Goal: Information Seeking & Learning: Learn about a topic

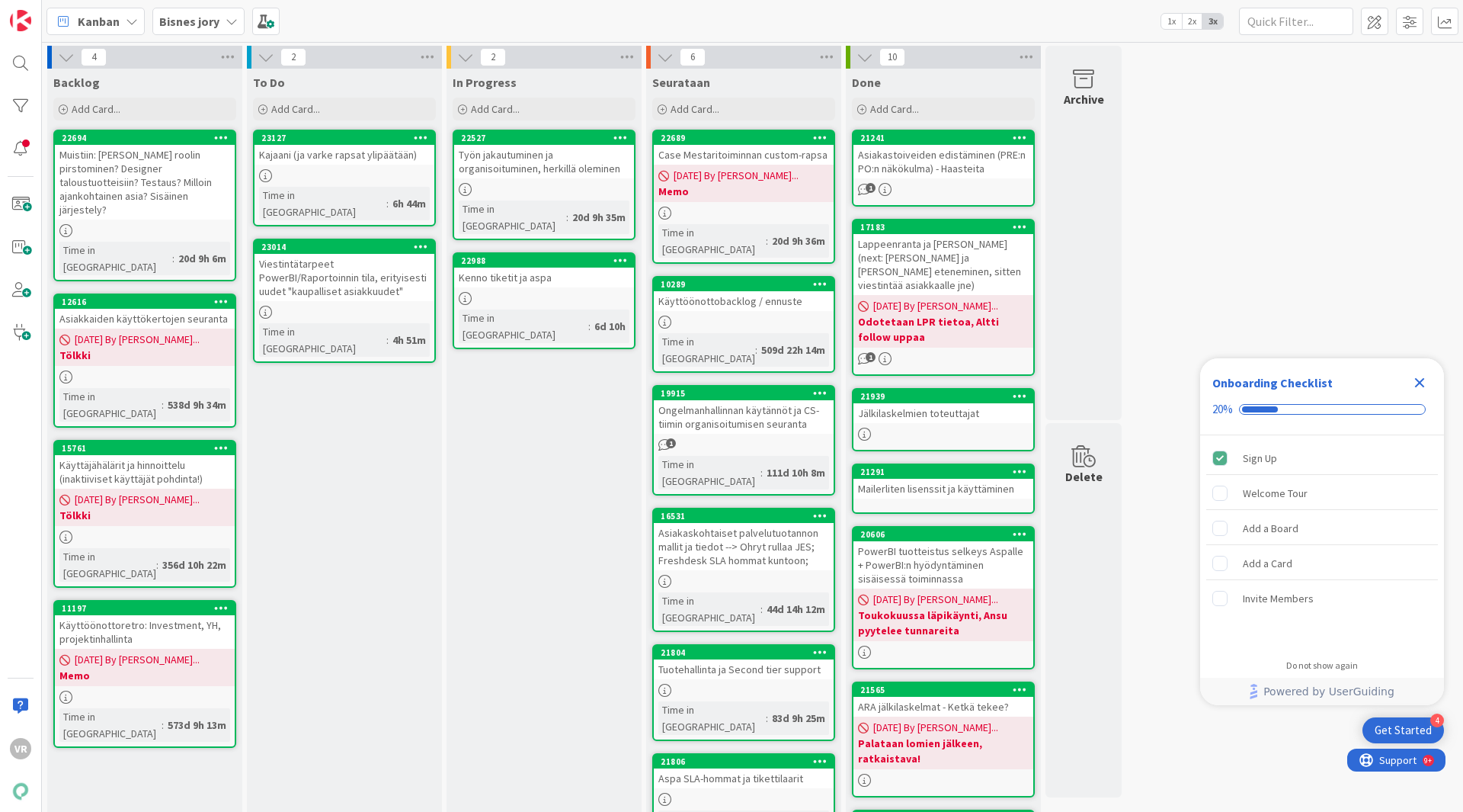
click at [1421, 381] on icon "Close Checklist" at bounding box center [1420, 383] width 10 height 10
click at [323, 266] on div "Viestintätarpeet PowerBI/Raportoinnin tila, erityisesti uudet "kaupalliset asia…" at bounding box center [344, 277] width 180 height 47
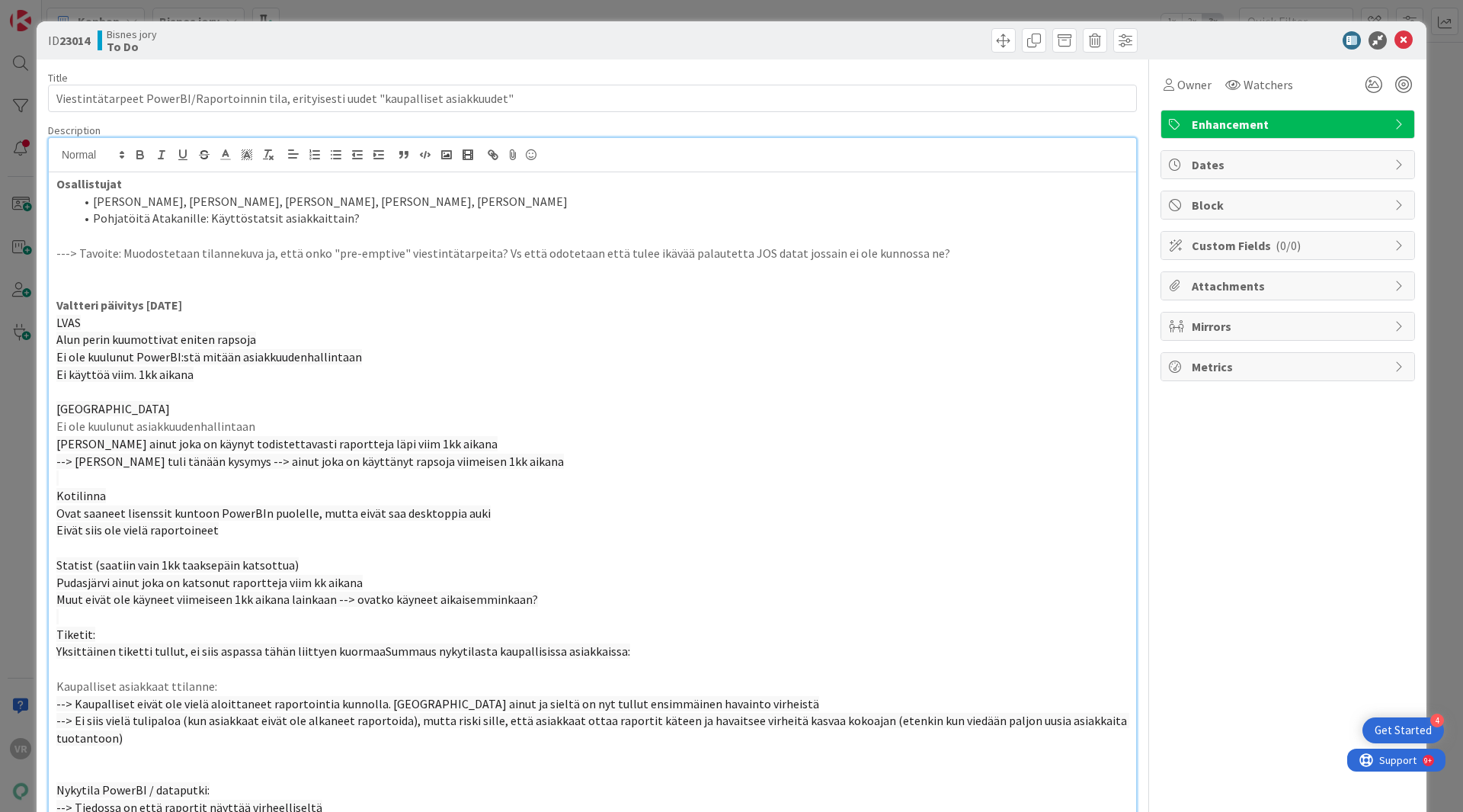
click at [393, 173] on div "Osallistujat [PERSON_NAME], [PERSON_NAME], [PERSON_NAME], [PERSON_NAME], [PERSO…" at bounding box center [593, 545] width 1087 height 745
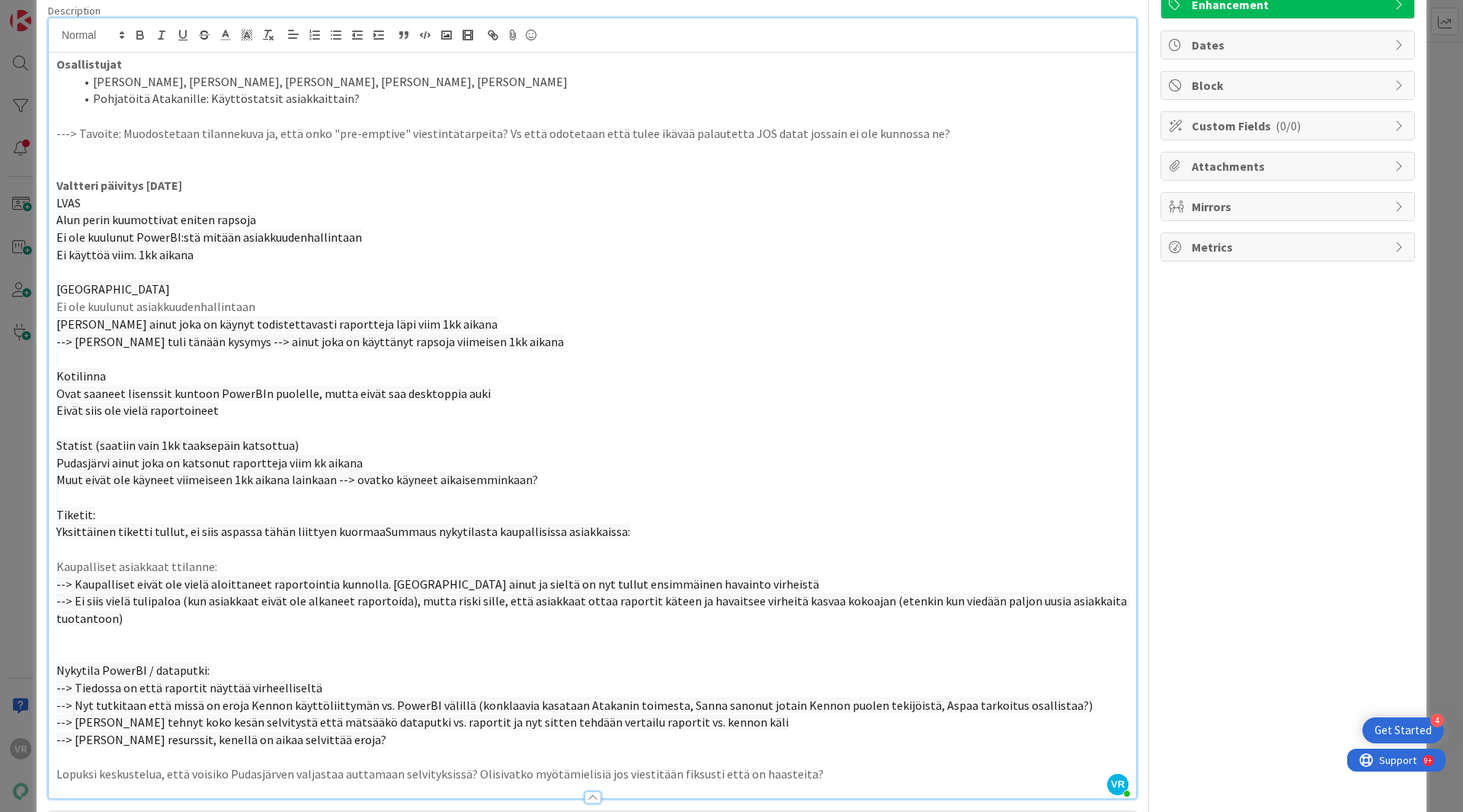
scroll to position [123, 0]
click at [157, 230] on span "Ei ole kuulunut PowerBI:stä mitään asiakkuudenhallintaan" at bounding box center [209, 233] width 306 height 15
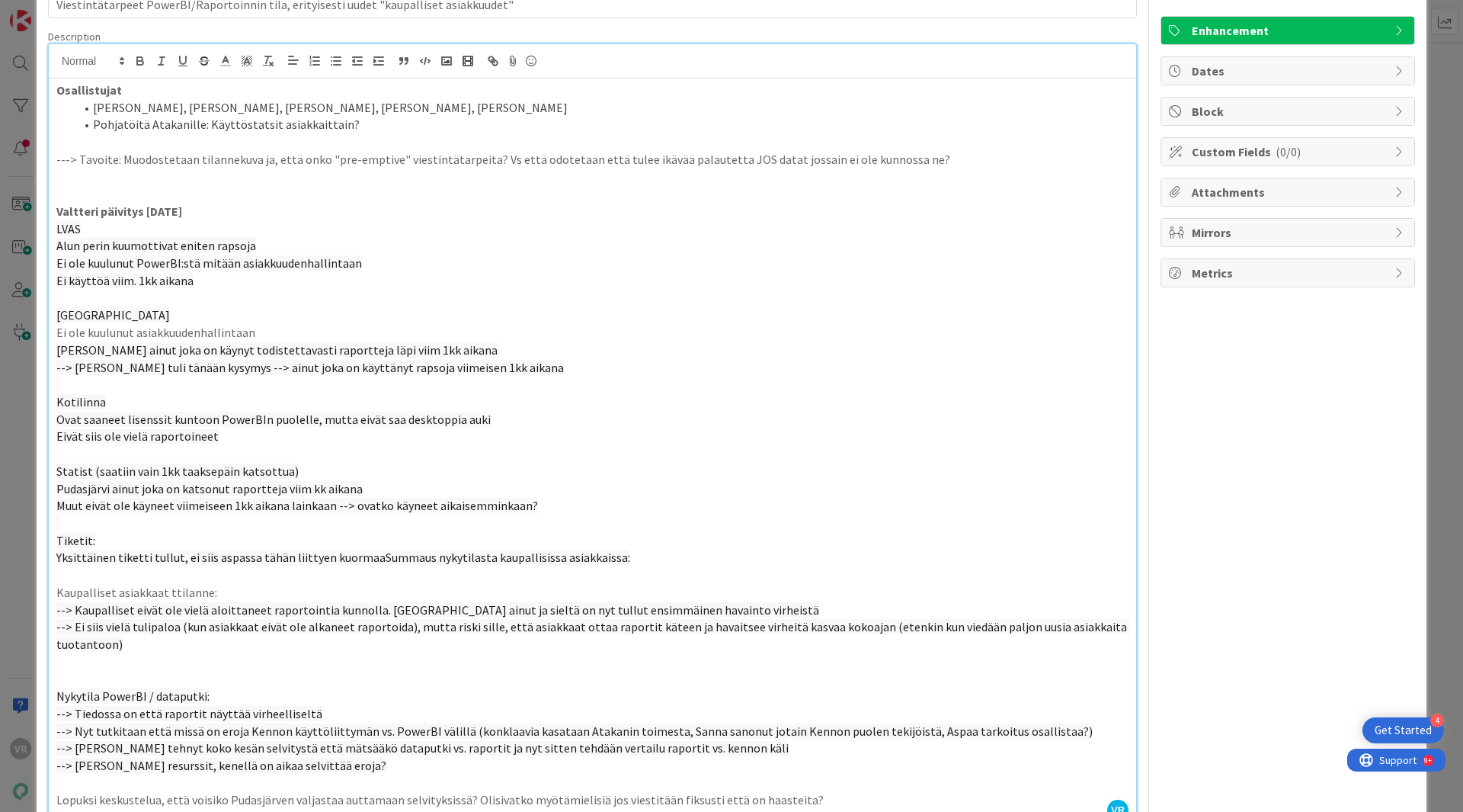
drag, startPoint x: 229, startPoint y: 287, endPoint x: 46, endPoint y: 244, distance: 188.0
click at [46, 244] on div "ID 23014 Bisnes jory To Do Title 87 / 128 Viestintätarpeet PowerBI/Raportoinnin…" at bounding box center [732, 530] width 1390 height 1205
click at [334, 67] on icon "button" at bounding box center [336, 61] width 14 height 14
click at [253, 284] on li "Ei käyttöä viim. 1kk aikana" at bounding box center [601, 281] width 1054 height 18
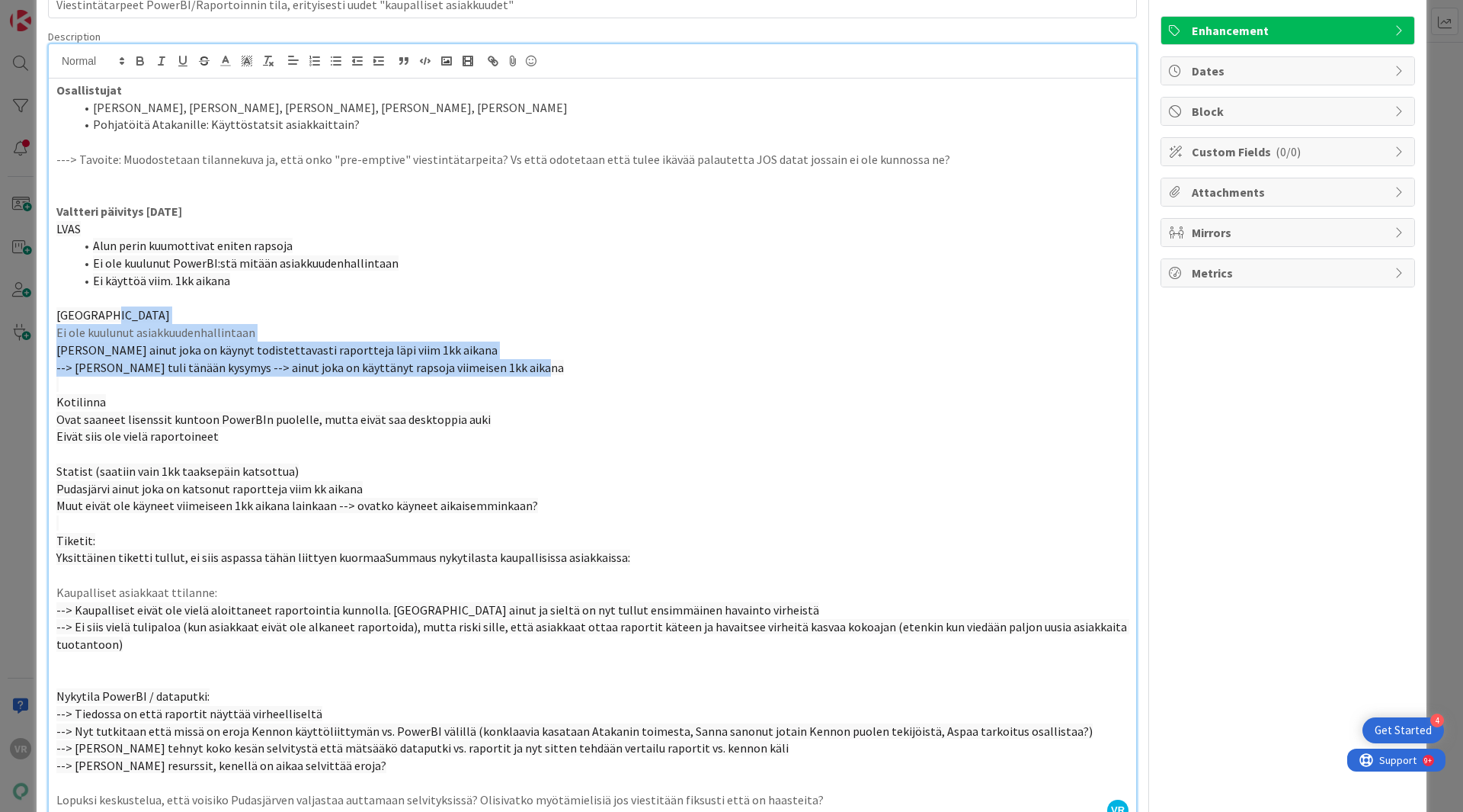
drag, startPoint x: 527, startPoint y: 374, endPoint x: 106, endPoint y: 319, distance: 424.6
click at [106, 319] on div "Osallistujat [PERSON_NAME], [PERSON_NAME], [PERSON_NAME], [PERSON_NAME], [PERSO…" at bounding box center [593, 451] width 1087 height 745
click at [332, 65] on line "button" at bounding box center [332, 65] width 0 height 0
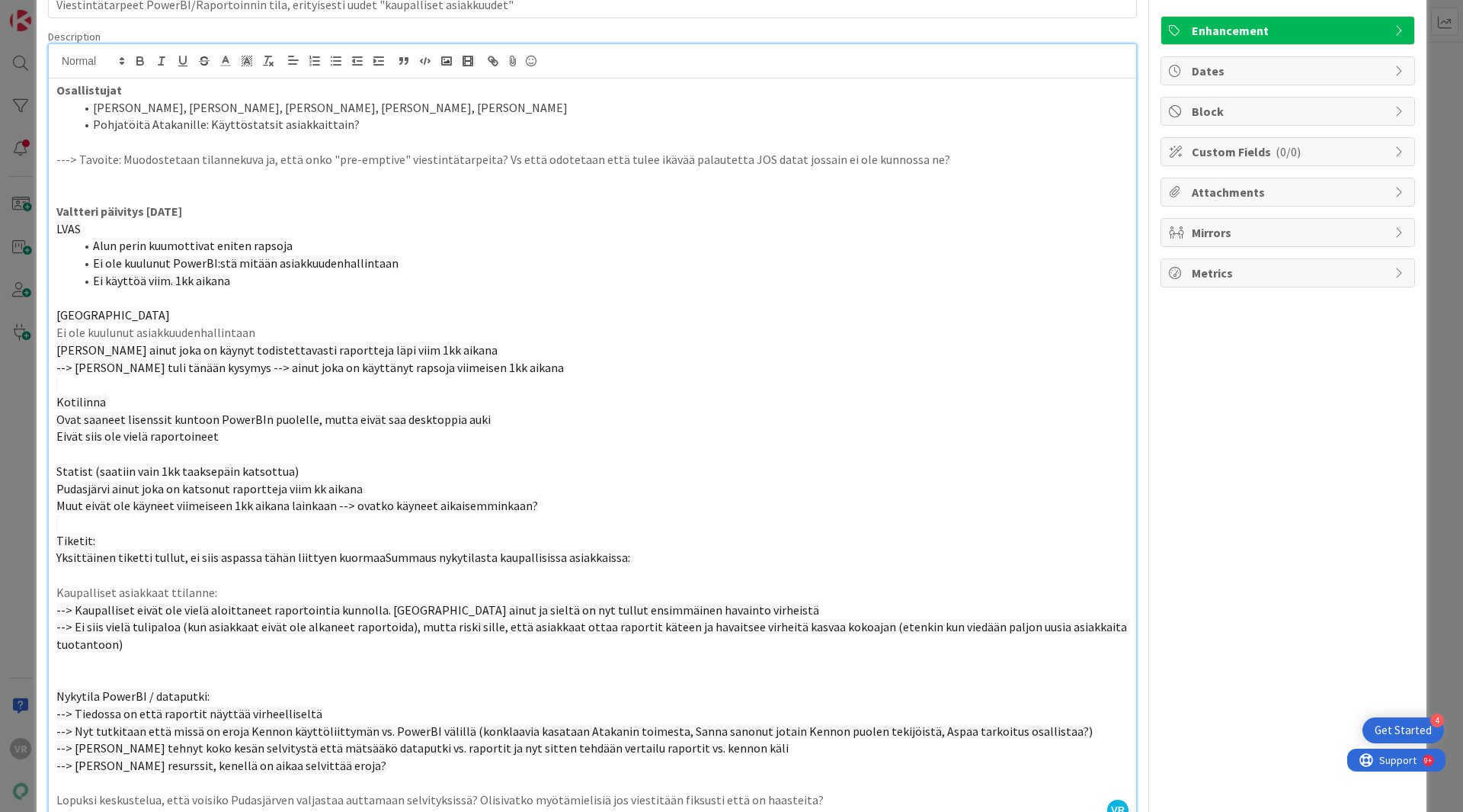
click at [555, 357] on p "[PERSON_NAME] ainut joka on käynyt todistettavasti raportteja läpi viim 1kk aik…" at bounding box center [592, 350] width 1072 height 18
click at [533, 371] on p "--> [PERSON_NAME] tuli tänään kysymys --> ainut joka on käyttänyt rapsoja viime…" at bounding box center [592, 368] width 1072 height 18
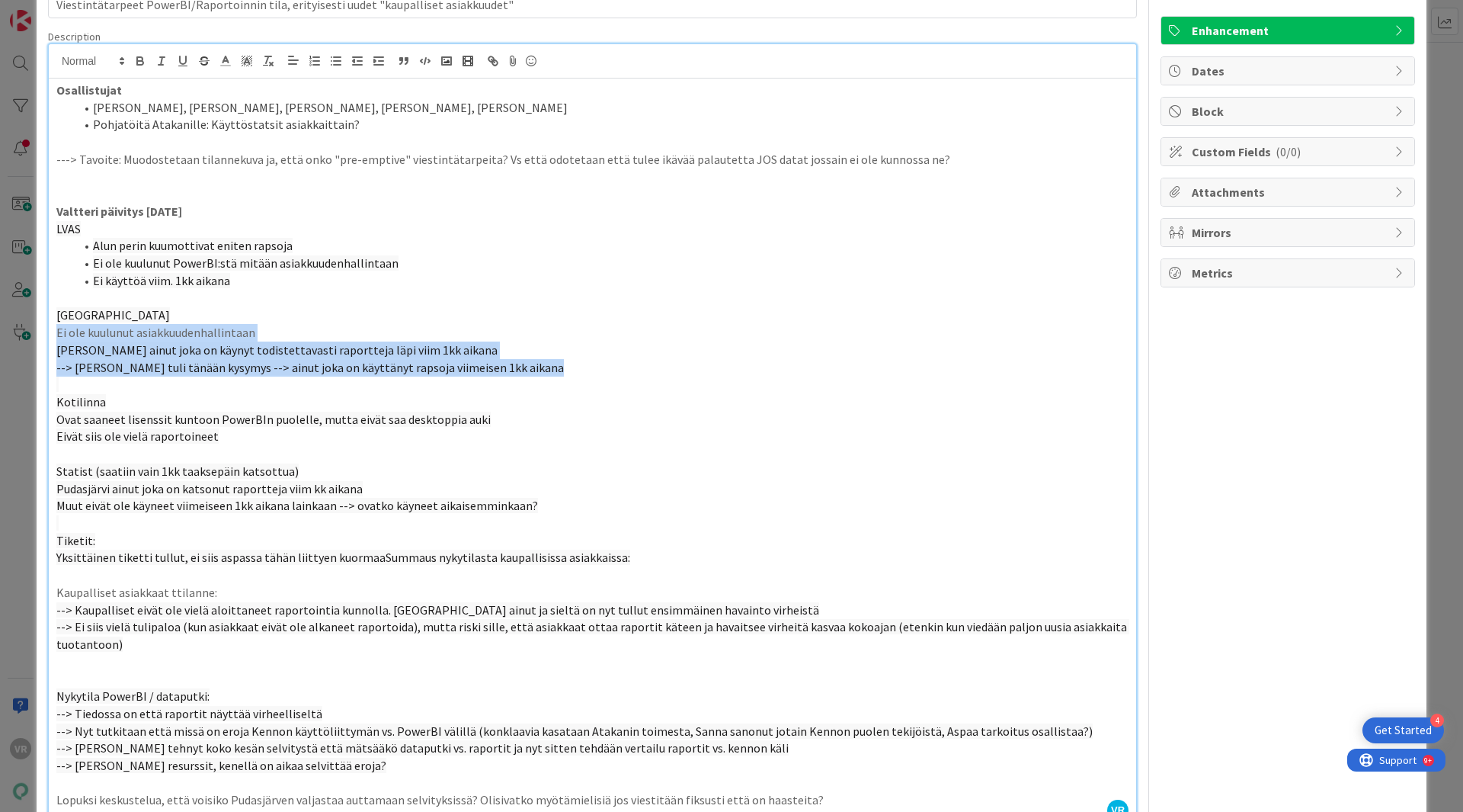
drag, startPoint x: 533, startPoint y: 371, endPoint x: 52, endPoint y: 331, distance: 482.7
click at [52, 331] on div "Osallistujat [PERSON_NAME], [PERSON_NAME], [PERSON_NAME], [PERSON_NAME], [PERSO…" at bounding box center [593, 451] width 1087 height 745
click at [345, 67] on button "button" at bounding box center [336, 61] width 21 height 19
click at [327, 341] on li "[PERSON_NAME] ainut joka on käynyt todistettavasti raportteja läpi viim 1kk aik…" at bounding box center [601, 350] width 1054 height 18
click at [326, 339] on li "Ei ole kuulunut asiakkuudenhallintaan" at bounding box center [601, 332] width 1054 height 18
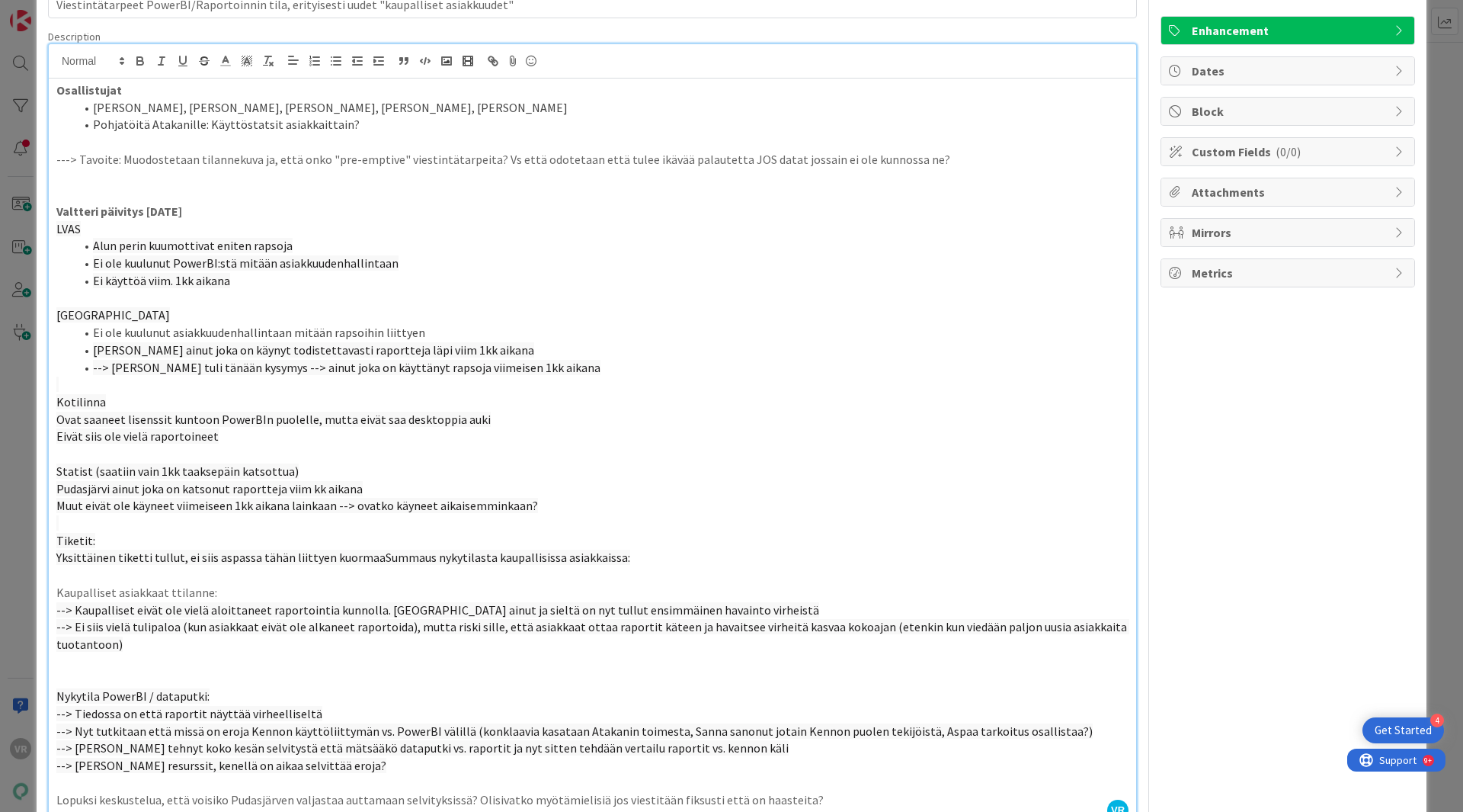
click at [202, 354] on span "[PERSON_NAME] ainut joka on käynyt todistettavasti raportteja läpi viim 1kk aik…" at bounding box center [313, 350] width 441 height 15
click at [213, 371] on span "--> [PERSON_NAME] tuli tänään kysymys --> ainut joka on käyttänyt rapsoja viime…" at bounding box center [346, 367] width 507 height 15
click at [269, 366] on span "--> [PERSON_NAME] tullut eilen kysymys --> ainut joka on käyttänyt rapsoja viim…" at bounding box center [346, 367] width 508 height 15
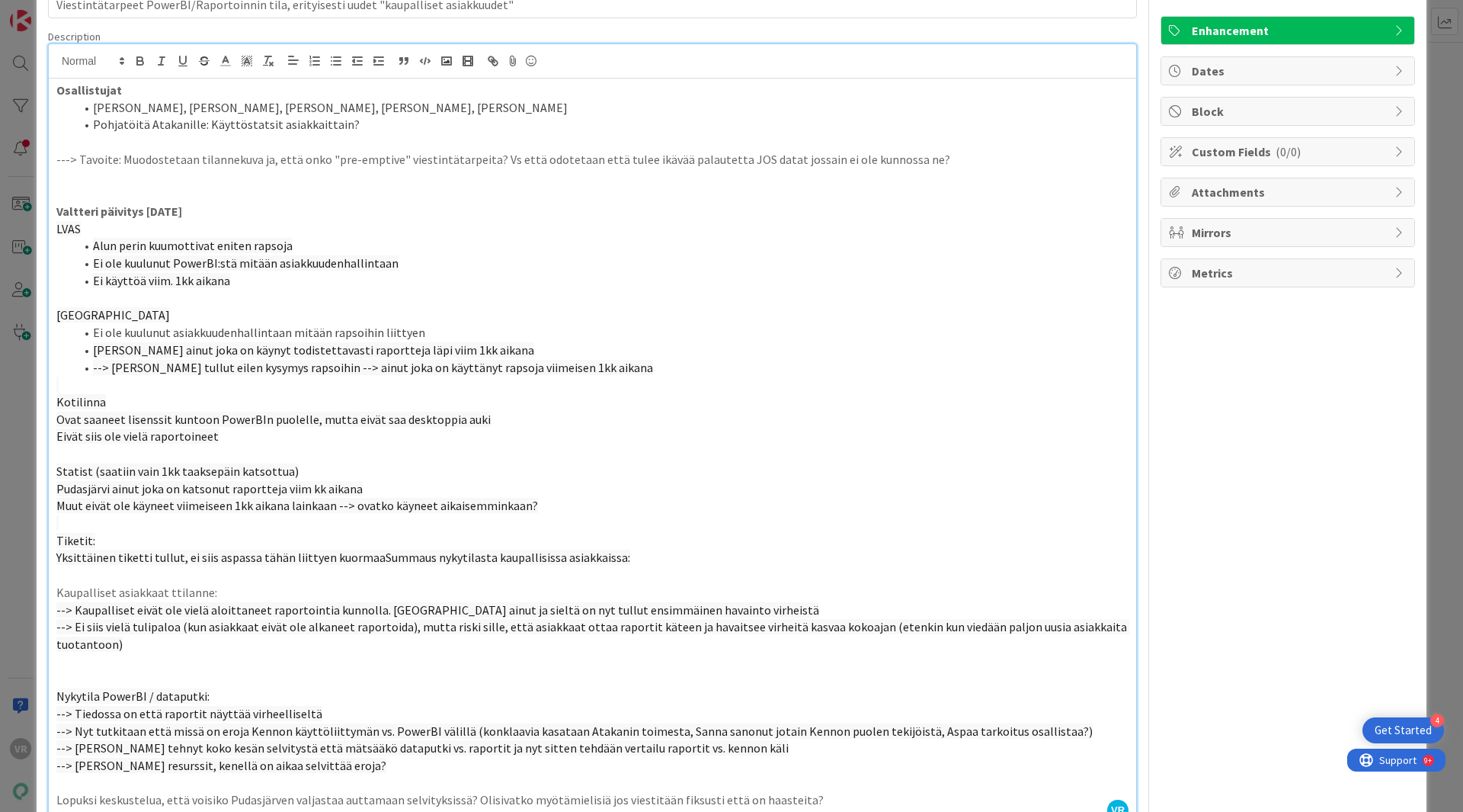
click at [358, 371] on span "--> [PERSON_NAME] tullut eilen kysymys rapsoihin --> ainut joka on käyttänyt ra…" at bounding box center [372, 367] width 560 height 15
drag, startPoint x: 249, startPoint y: 433, endPoint x: 46, endPoint y: 418, distance: 203.6
click at [46, 418] on div "ID 23014 Bisnes jory To Do Title 87 / 128 Viestintätarpeet PowerBI/Raportoinnin…" at bounding box center [732, 530] width 1390 height 1205
click at [332, 61] on line "button" at bounding box center [332, 61] width 0 height 0
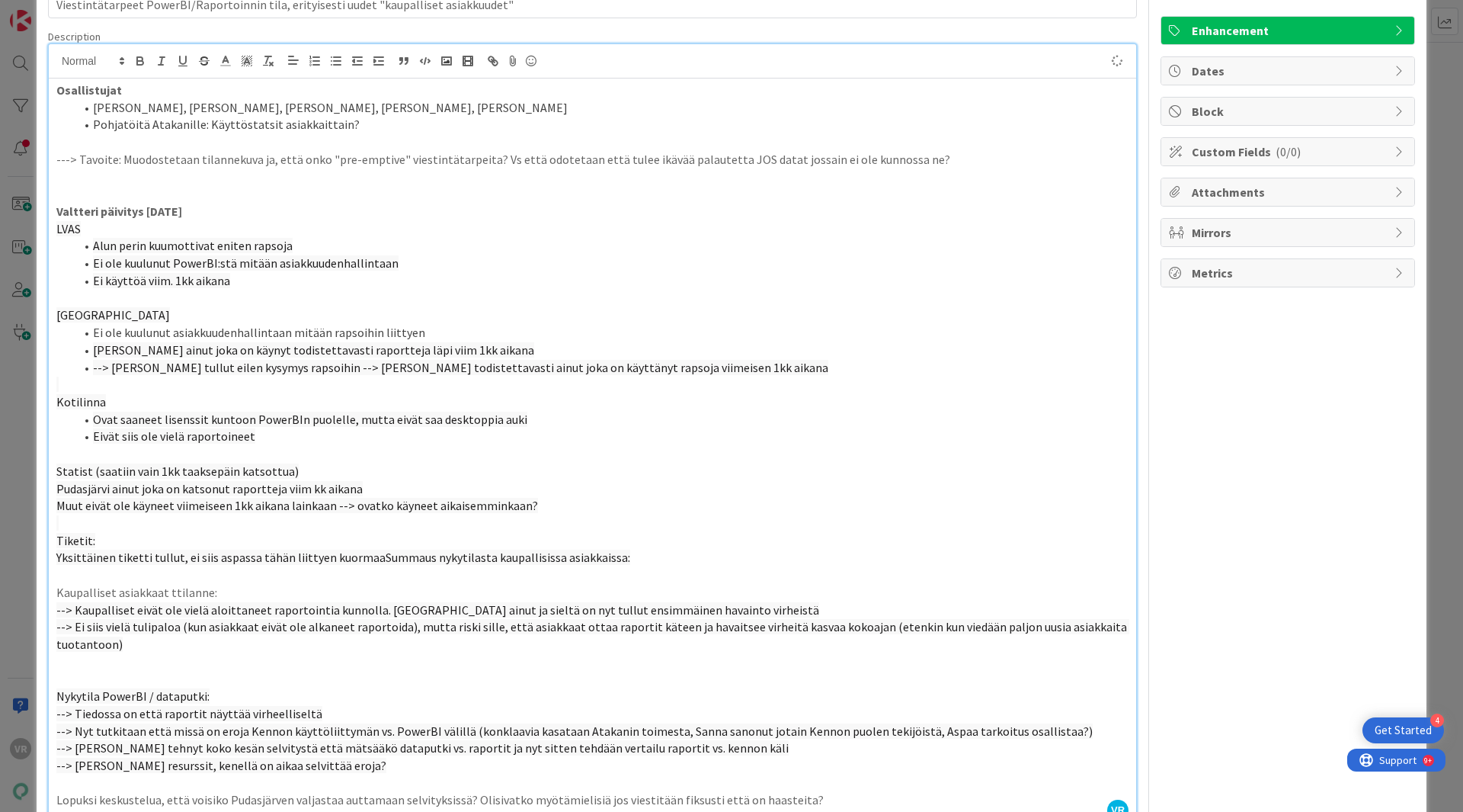
click at [454, 407] on p "Kotilinna" at bounding box center [592, 402] width 1072 height 18
click at [519, 423] on li "Ovat saaneet lisenssit kuntoon PowerBIn puolelle, mutta eivät saa desktoppia au…" at bounding box center [601, 419] width 1054 height 18
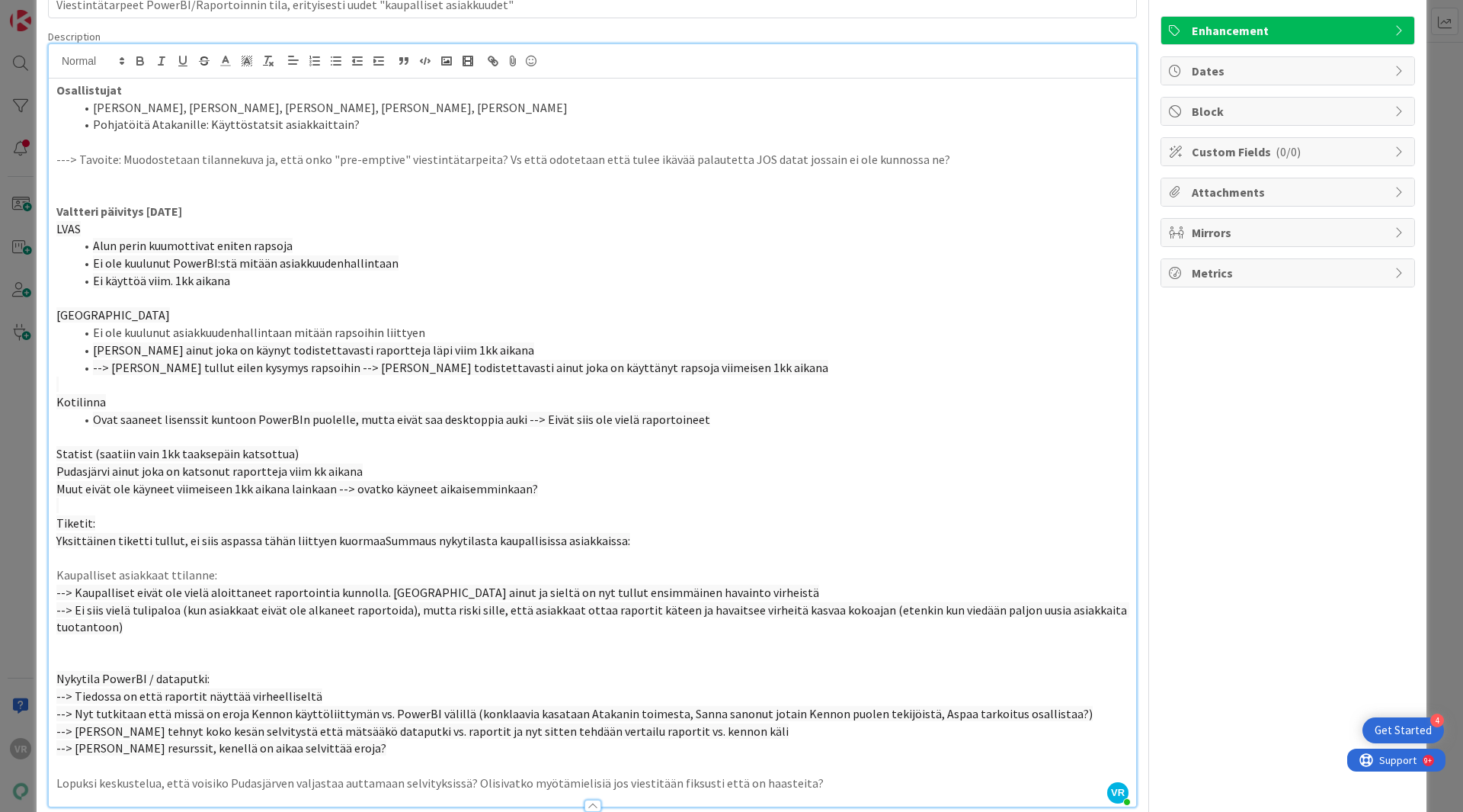
click at [636, 493] on p "Muut eivät ole käyneet viimeiseen 1kk aikana lainkaan --> ovatko käyneet aikais…" at bounding box center [592, 489] width 1072 height 18
drag, startPoint x: 543, startPoint y: 493, endPoint x: 44, endPoint y: 480, distance: 499.2
click at [44, 480] on div "ID 23014 Bisnes jory To Do Title 87 / 128 Viestintätarpeet PowerBI/Raportoinnin…" at bounding box center [732, 521] width 1390 height 1188
drag, startPoint x: 80, startPoint y: 472, endPoint x: 640, endPoint y: 496, distance: 560.5
click at [640, 496] on div "Osallistujat [PERSON_NAME], [PERSON_NAME], [PERSON_NAME], [PERSON_NAME], [PERSO…" at bounding box center [593, 442] width 1087 height 727
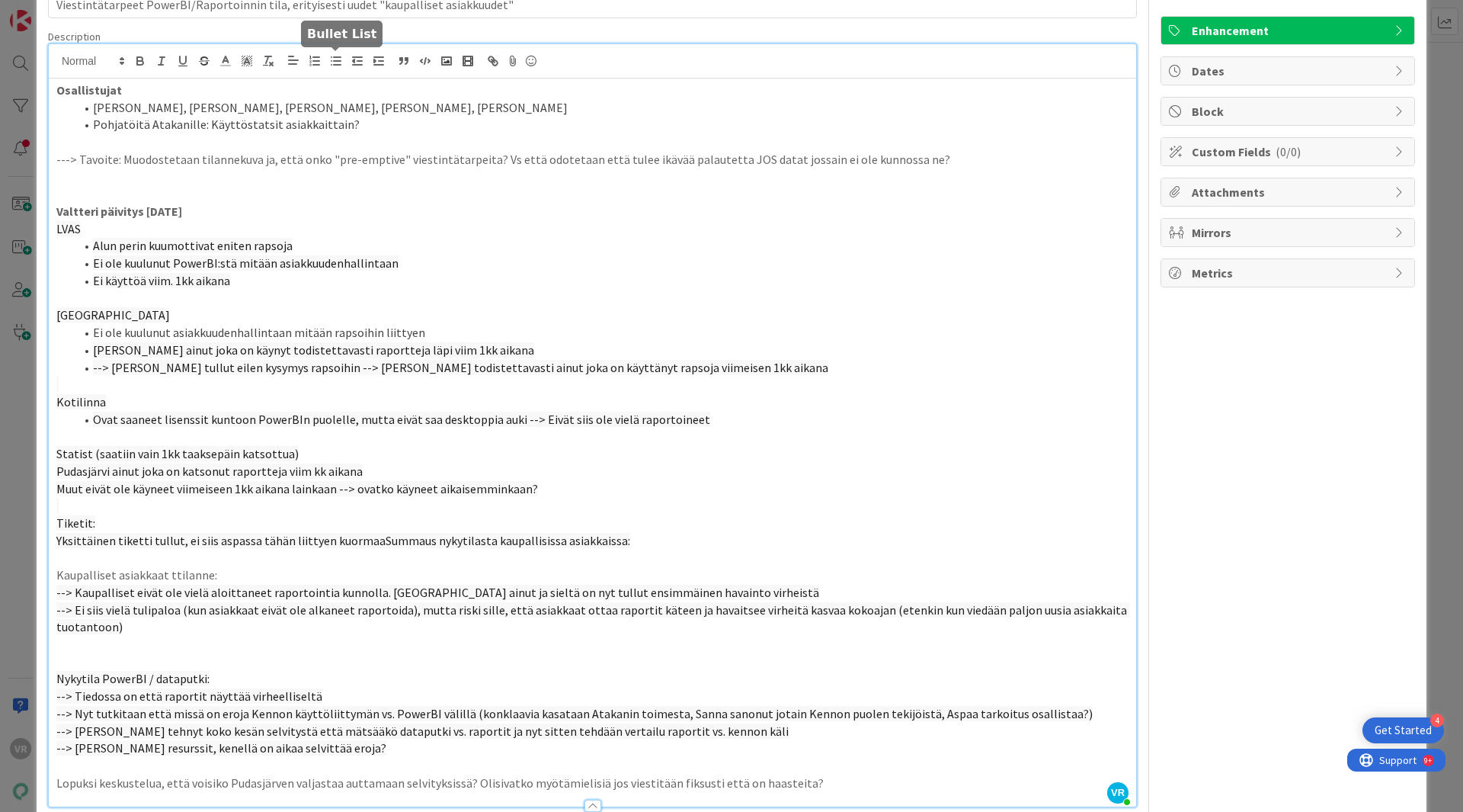
click at [338, 67] on button "button" at bounding box center [336, 61] width 21 height 19
click at [250, 467] on span "Pudasjärvi ainut joka on katsonut raportteja viim kk aikana" at bounding box center [245, 471] width 306 height 15
click at [63, 454] on span "Statist (saatiin vain 1kk taaksepäin katsottua)" at bounding box center [177, 453] width 242 height 15
click at [171, 452] on span "Käyttöstatistiikka (saatiin vain 1kk taaksepäin katsottua)" at bounding box center [207, 453] width 302 height 15
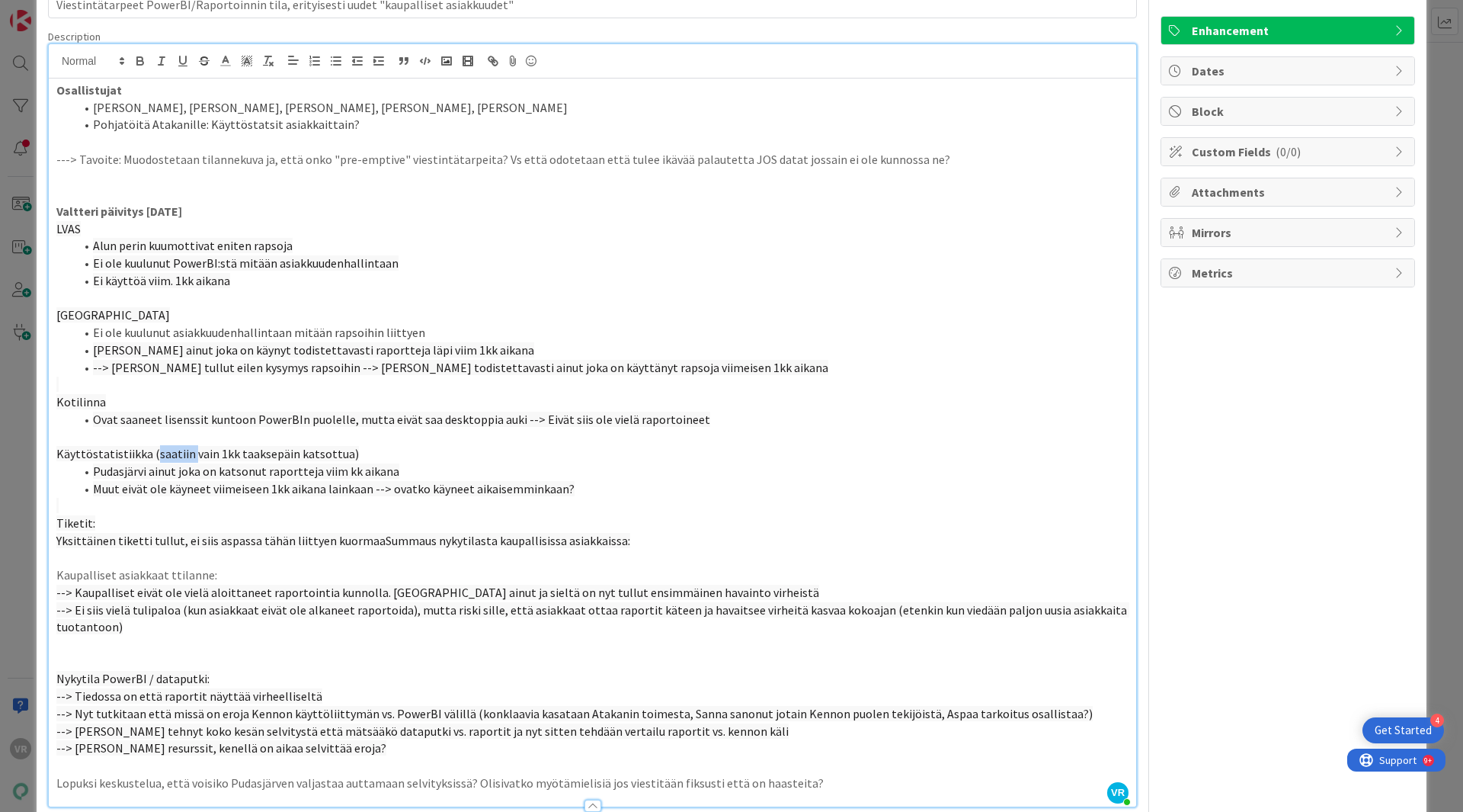
click at [171, 452] on span "Käyttöstatistiikka (saatiin vain 1kk taaksepäin katsottua)" at bounding box center [207, 453] width 302 height 15
click at [358, 450] on span "Käyttöstatistiikka (pystyy katsomaan vain 1kk taaksepäin katsottua)" at bounding box center [237, 453] width 362 height 15
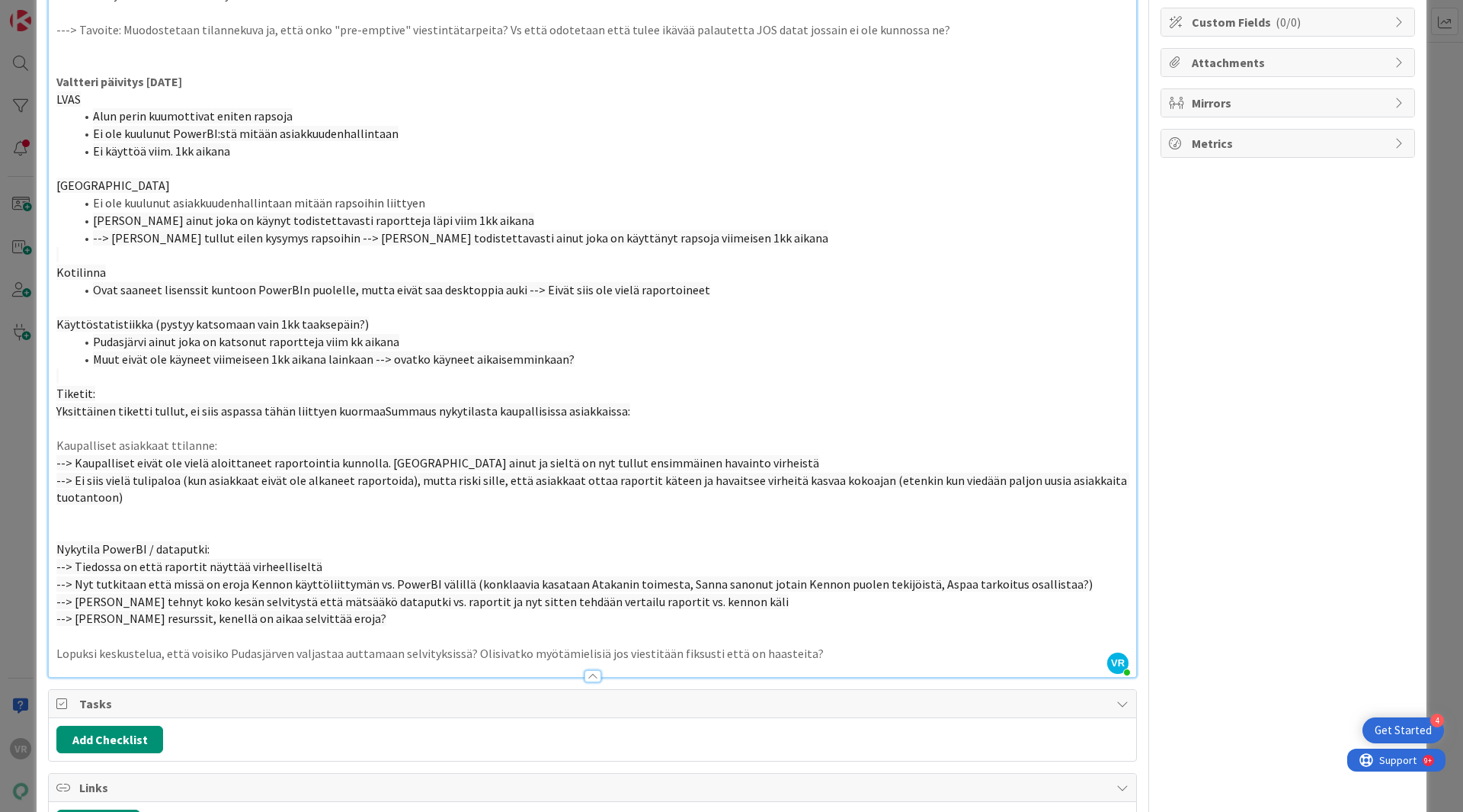
scroll to position [225, 0]
click at [156, 392] on p "Tiketit:" at bounding box center [592, 393] width 1072 height 18
click at [145, 403] on span "Yksittäinen tiketti tullut, ei siis aspassa tähän liittyen kuormaaSummaus nykyt…" at bounding box center [343, 409] width 574 height 15
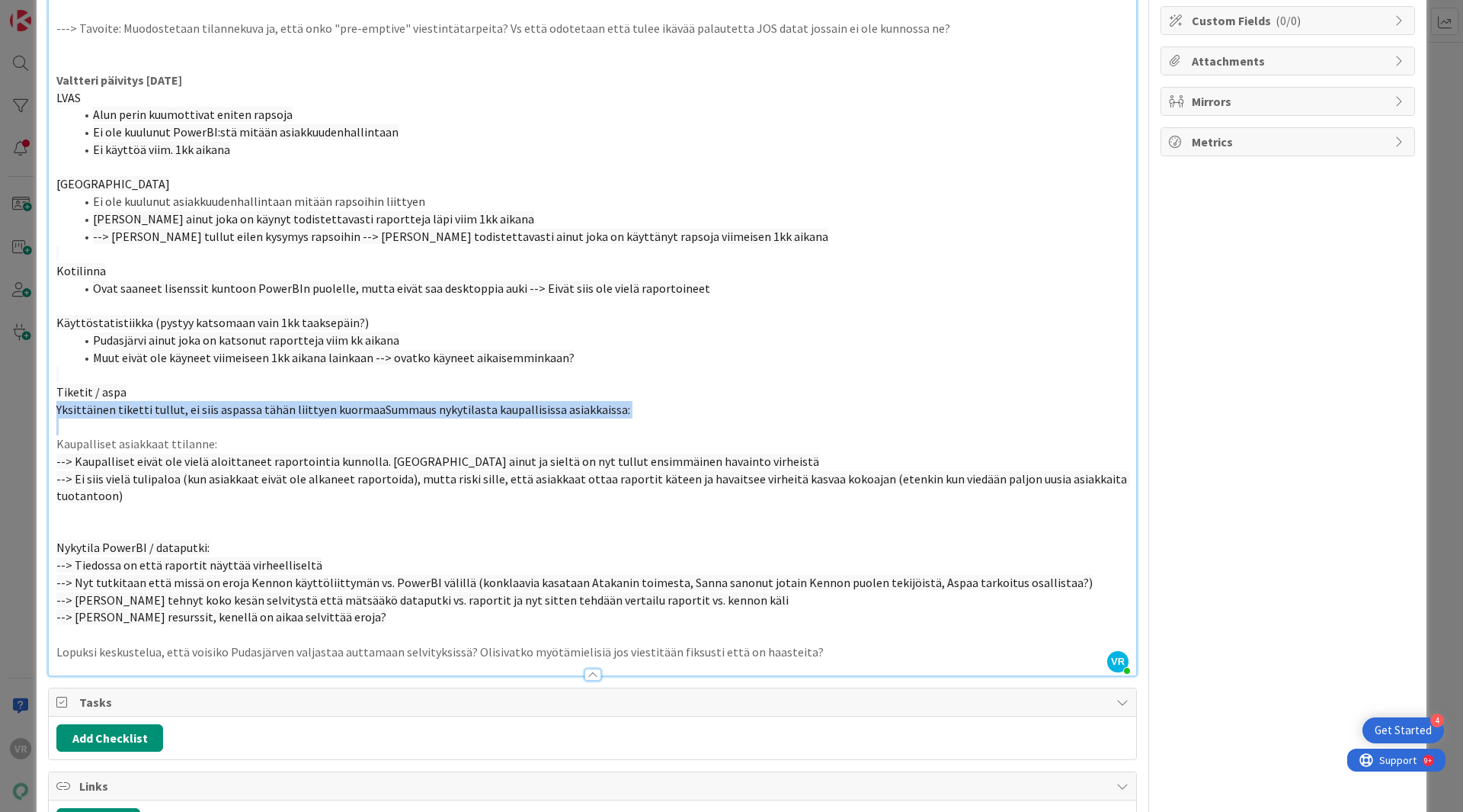
click at [145, 403] on span "Yksittäinen tiketti tullut, ei siis aspassa tähän liittyen kuormaaSummaus nykyt…" at bounding box center [343, 409] width 574 height 15
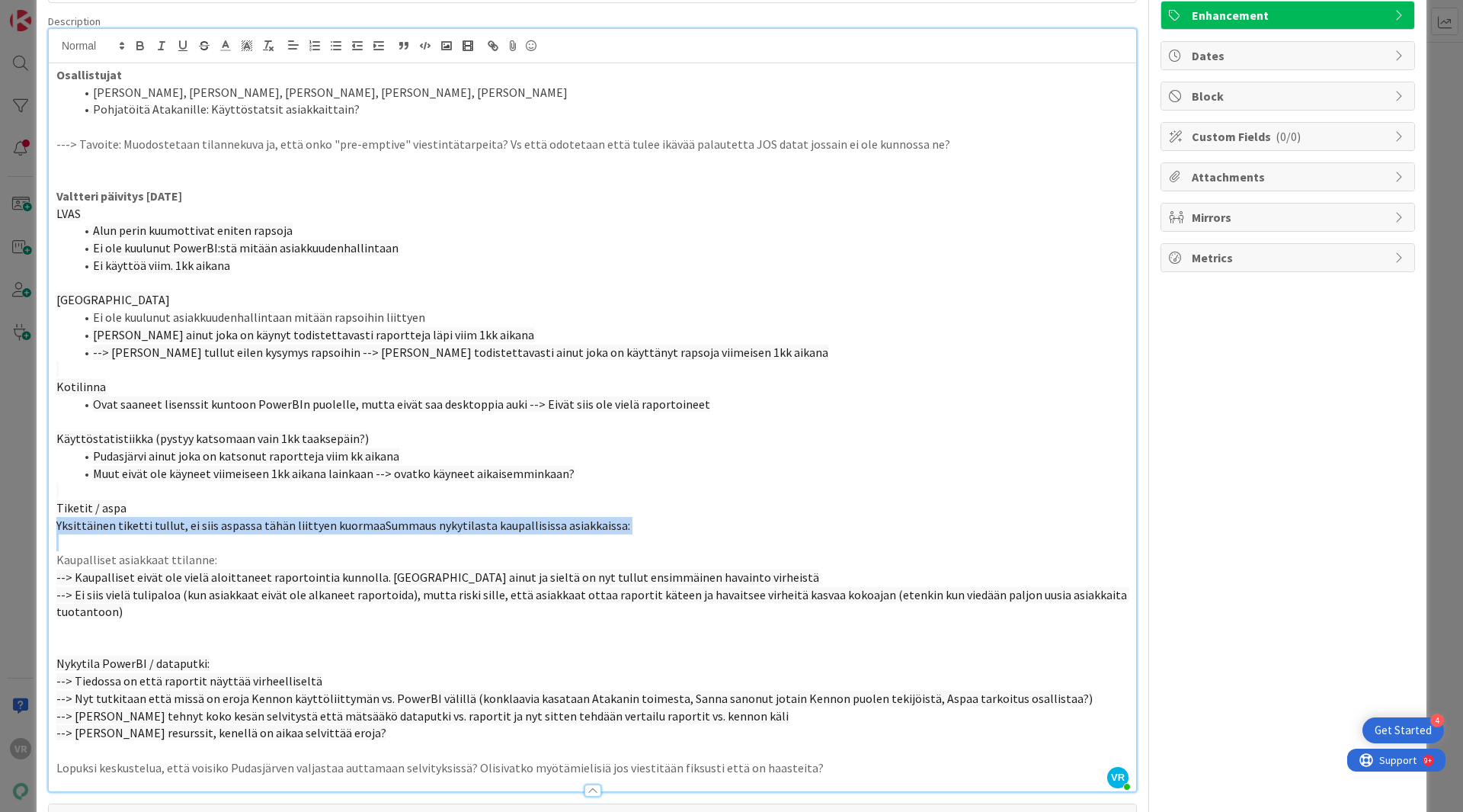
scroll to position [101, 0]
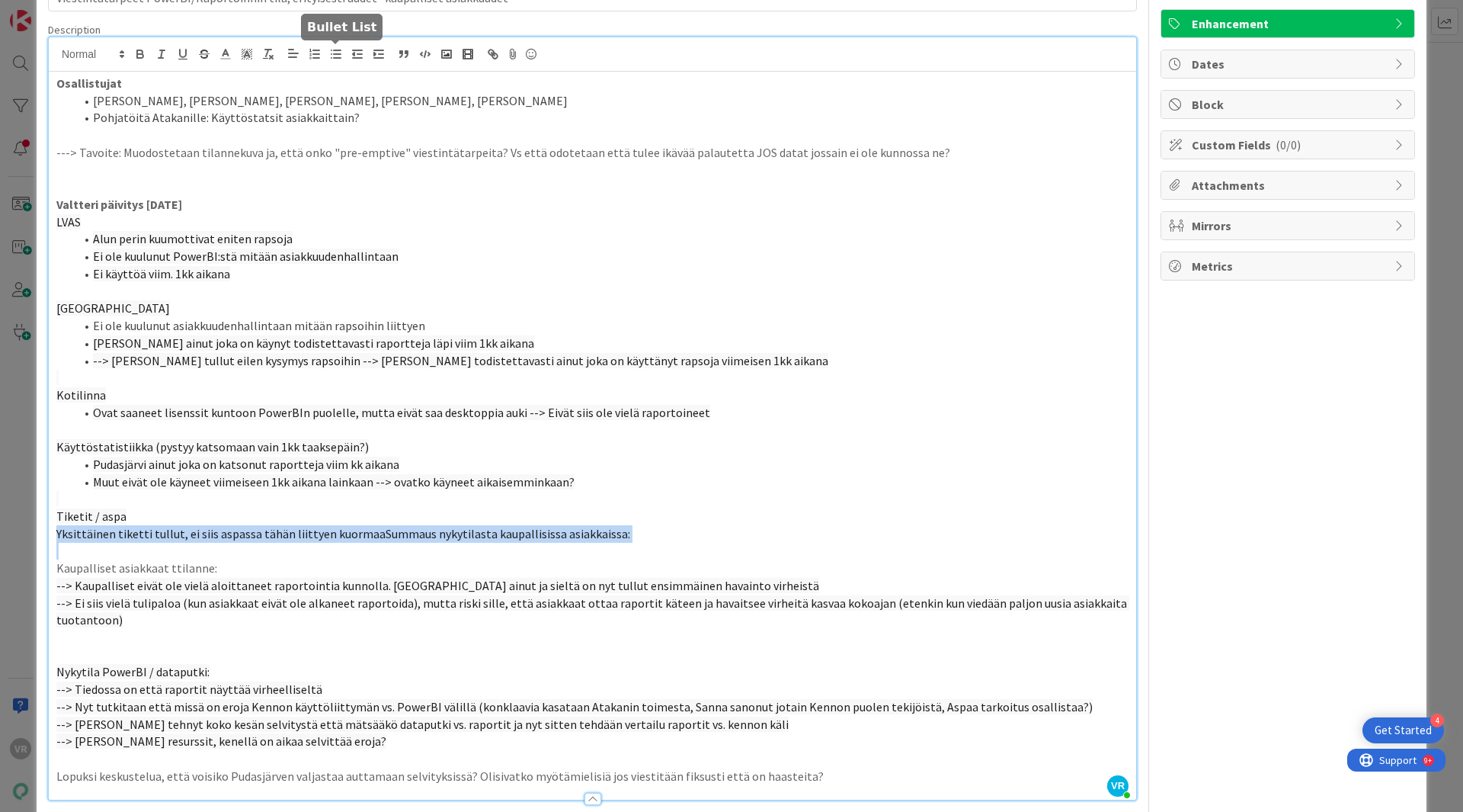
click at [345, 53] on button "button" at bounding box center [336, 54] width 21 height 19
click at [267, 531] on span "Yksittäinen tiketti tullut, ei siis aspassa tähän liittyen kuormaaSummaus nykyt…" at bounding box center [380, 533] width 574 height 15
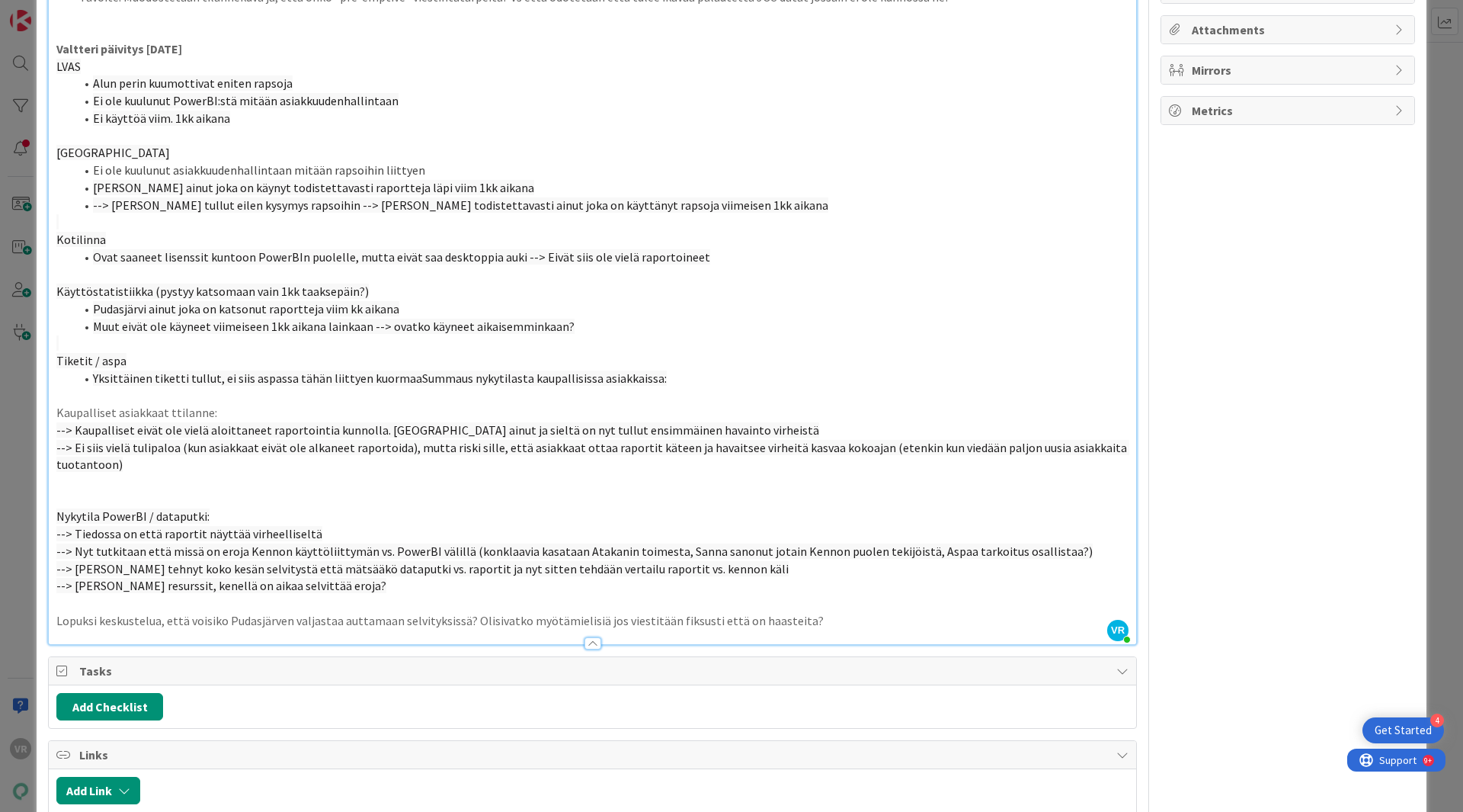
scroll to position [257, 0]
click at [403, 379] on span "Yksittäinen tiketti tullut, ei siis aspassa tähän liittyen kuormaaSummaus nykyt…" at bounding box center [380, 377] width 574 height 15
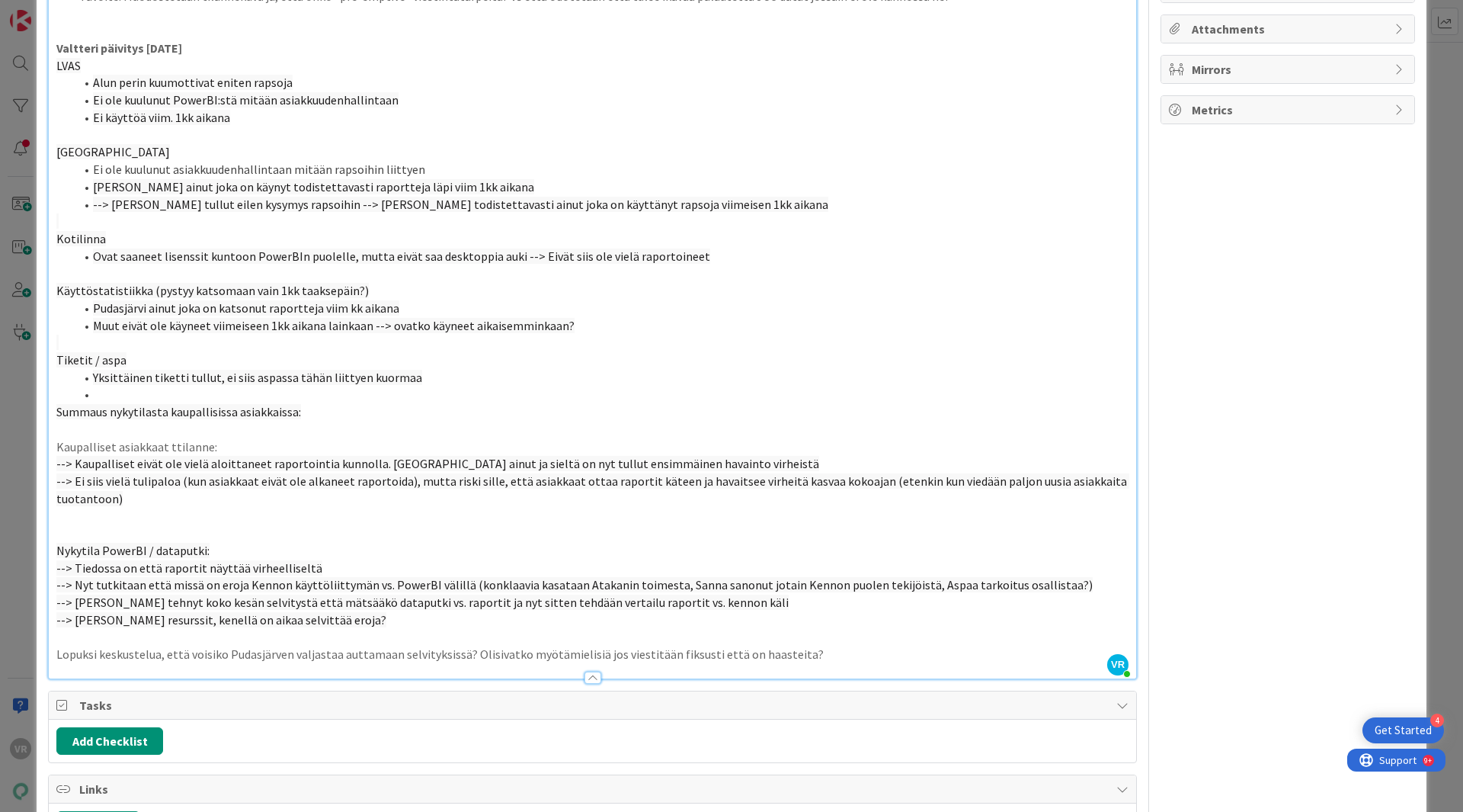
click at [102, 352] on span "Tiketit / aspa" at bounding box center [91, 359] width 70 height 15
click at [120, 397] on li at bounding box center [601, 394] width 1054 height 18
click at [131, 422] on p at bounding box center [592, 430] width 1072 height 18
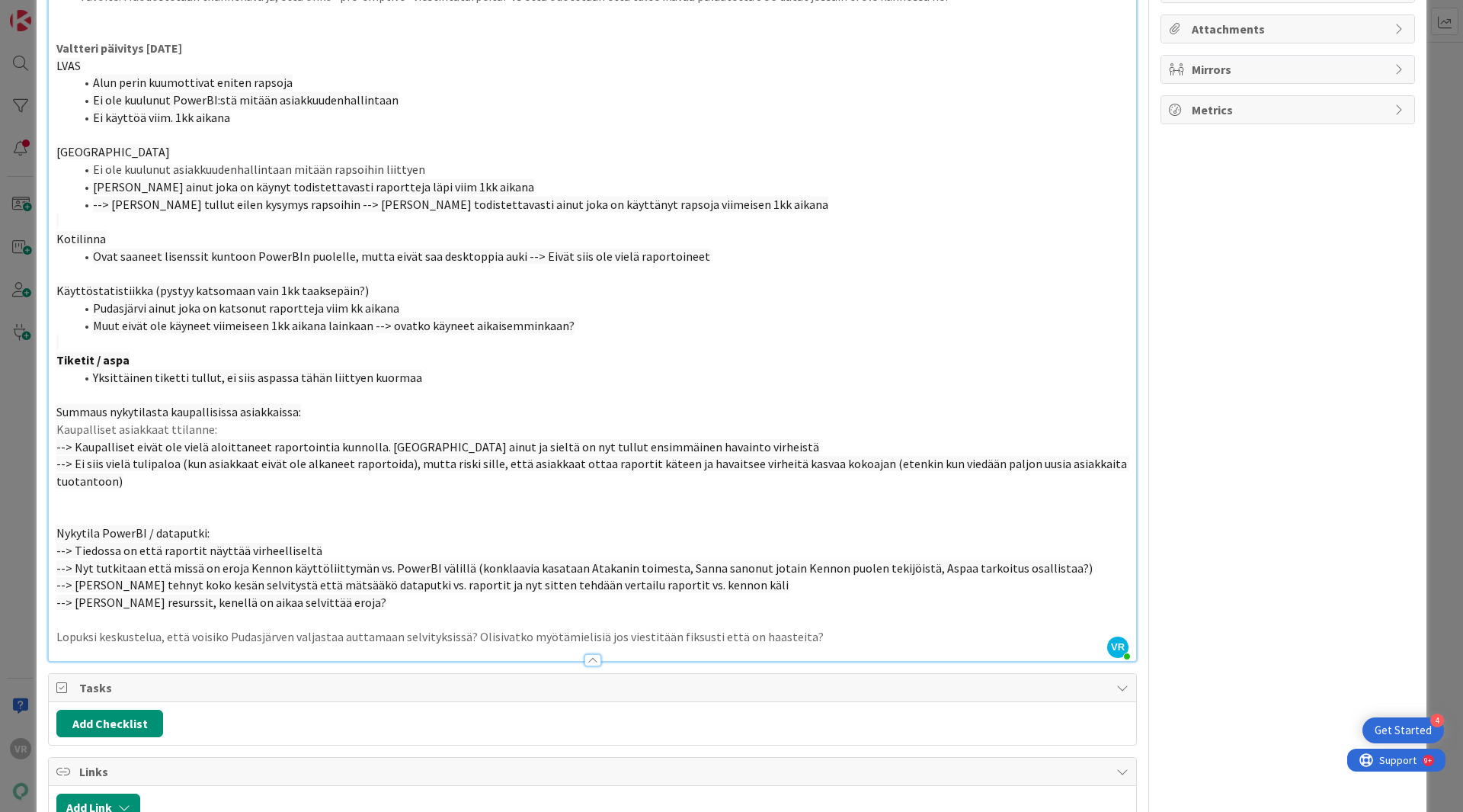
click at [138, 430] on p "Kaupalliset asiakkaat ttilanne:" at bounding box center [592, 430] width 1072 height 18
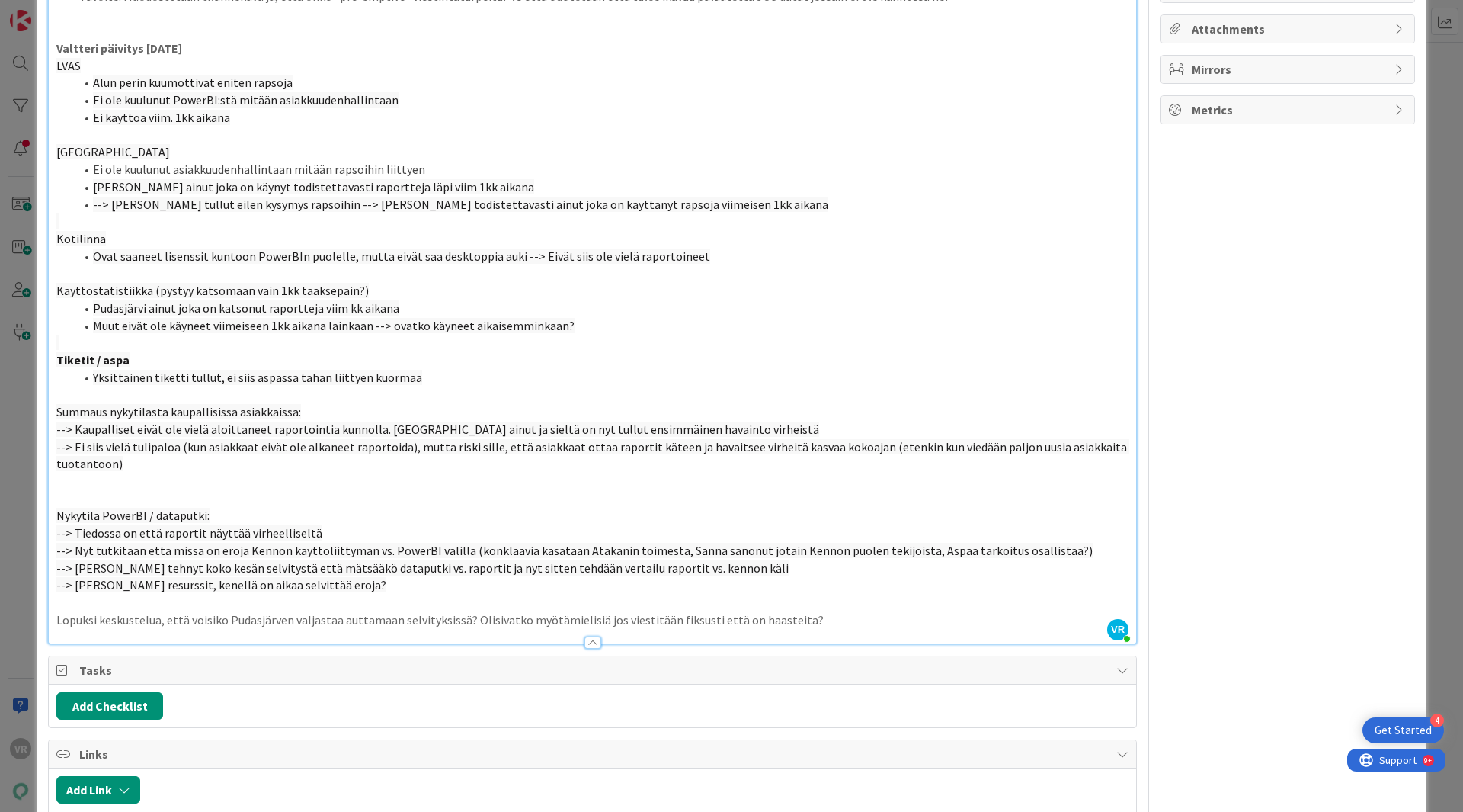
scroll to position [293, 0]
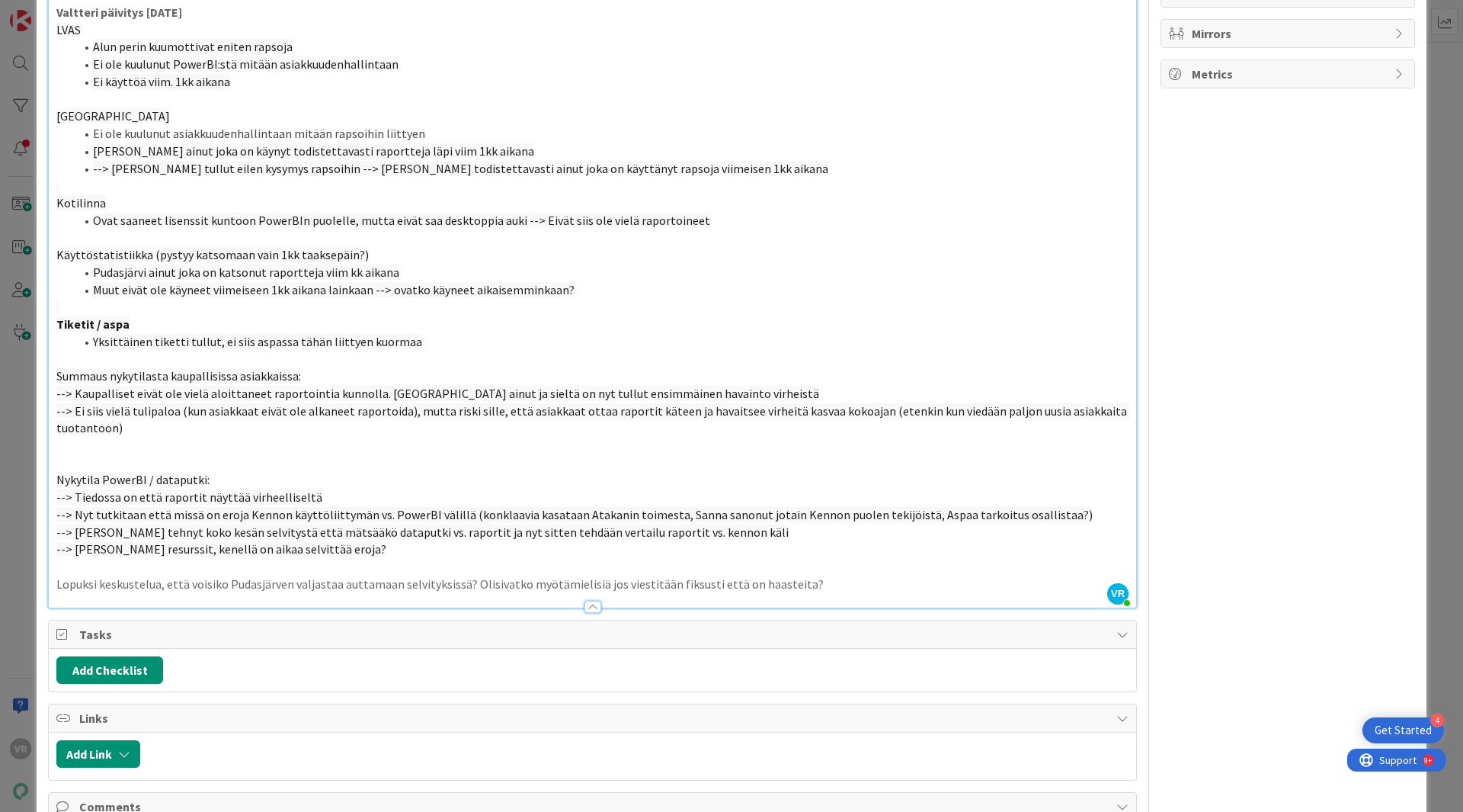
click at [351, 394] on span "--> Kaupalliset eivät ole vielä aloittaneet raportointia kunnolla. [GEOGRAPHIC_…" at bounding box center [437, 393] width 763 height 15
click at [386, 390] on span "--> Kaupalliset eivät ole vielä aloittaneet raportointia. [GEOGRAPHIC_DATA] ain…" at bounding box center [413, 393] width 714 height 15
click at [414, 389] on span "--> Kaupalliset eivät ole vielä aloittaneet raportointia. [GEOGRAPHIC_DATA] ain…" at bounding box center [413, 393] width 714 height 15
click at [482, 393] on span "--> Kaupalliset eivät ole vielä aloittaneet raportointia. [GEOGRAPHIC_DATA] ain…" at bounding box center [421, 393] width 730 height 15
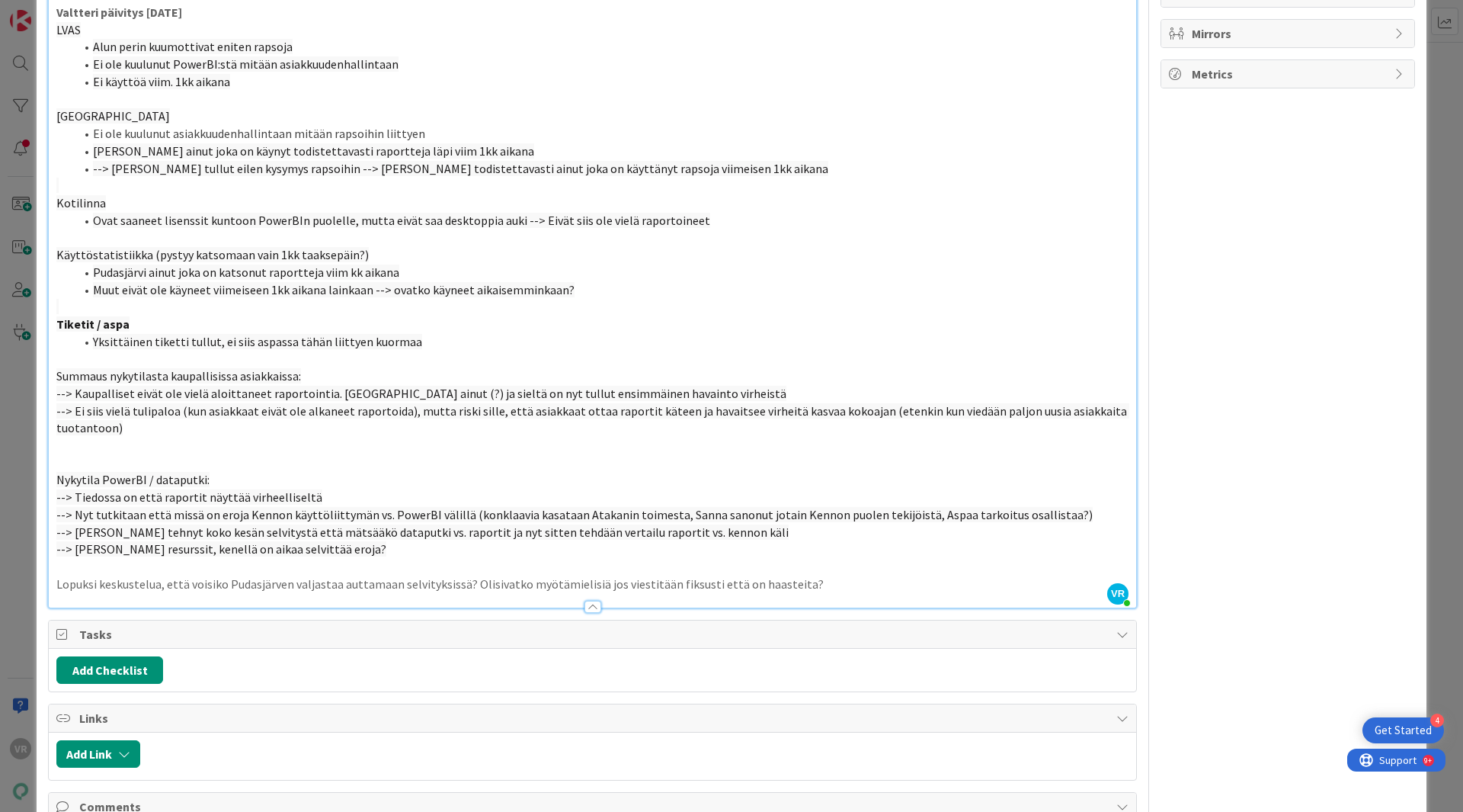
click at [494, 393] on span "--> Kaupalliset eivät ole vielä aloittaneet raportointia. [GEOGRAPHIC_DATA] ain…" at bounding box center [421, 393] width 730 height 15
click at [189, 418] on span "--> Ei siis vielä tulipaloa (kun asiakkaat eivät ole alkaneet raportoida), mutt…" at bounding box center [593, 419] width 1073 height 33
click at [151, 448] on p at bounding box center [592, 445] width 1072 height 18
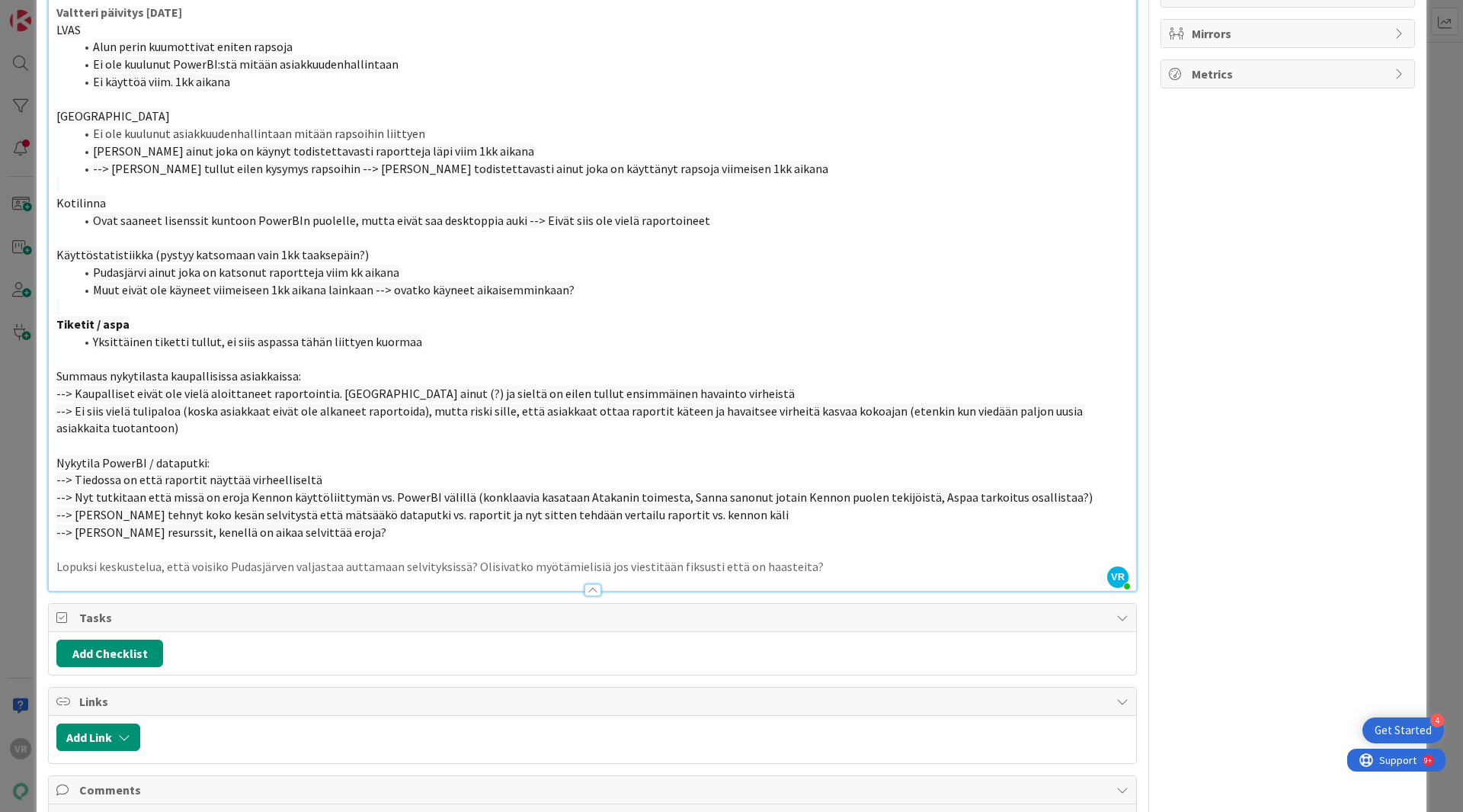
click at [107, 248] on span "Käyttöstatistiikka (pystyy katsomaan vain 1kk taaksepäin?)" at bounding box center [212, 254] width 312 height 15
click at [80, 208] on span "Kotilinna" at bounding box center [80, 202] width 50 height 15
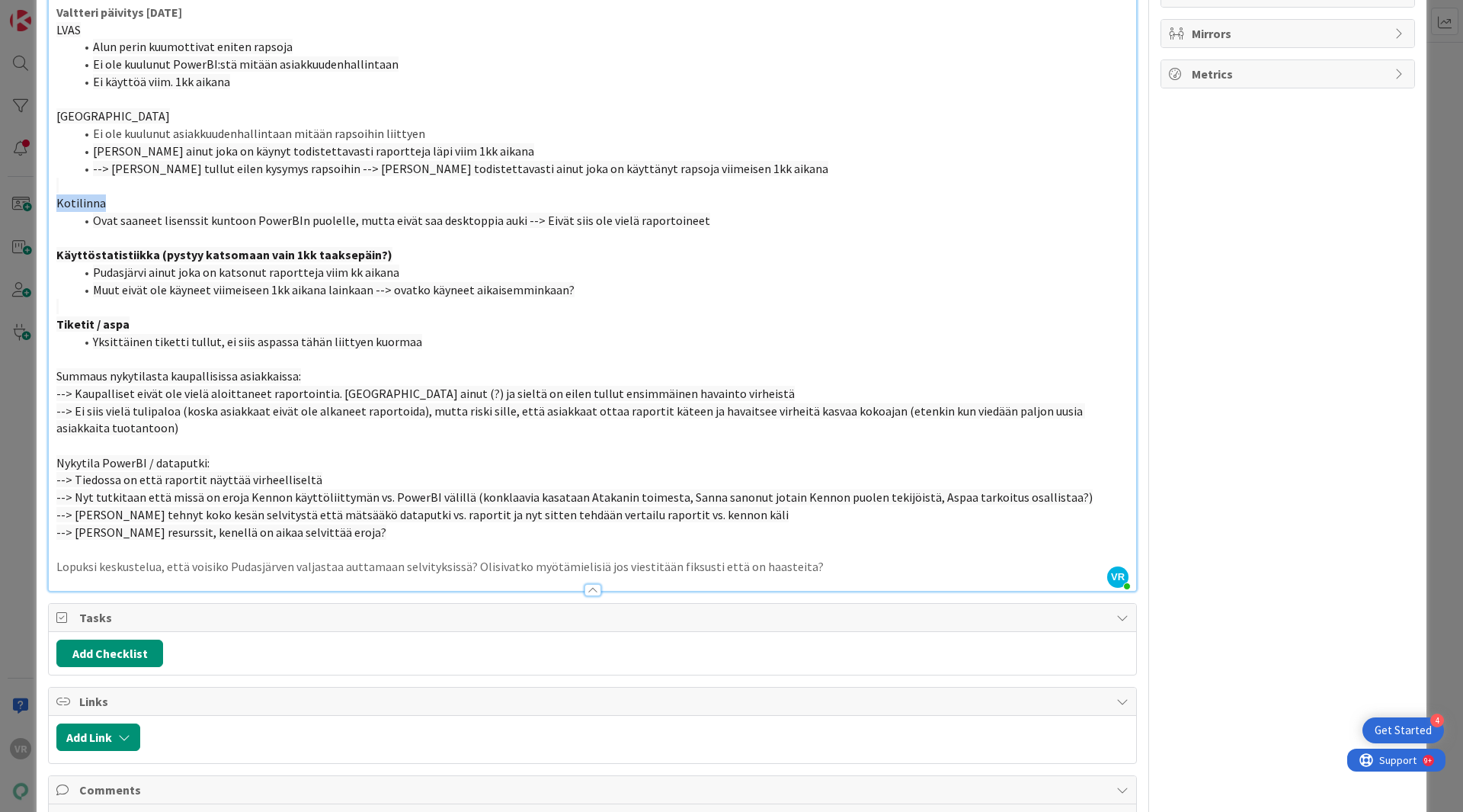
click at [80, 208] on span "Kotilinna" at bounding box center [80, 202] width 50 height 15
click at [91, 119] on span "[GEOGRAPHIC_DATA]" at bounding box center [113, 115] width 114 height 15
click at [69, 25] on span "LVAS" at bounding box center [68, 29] width 24 height 15
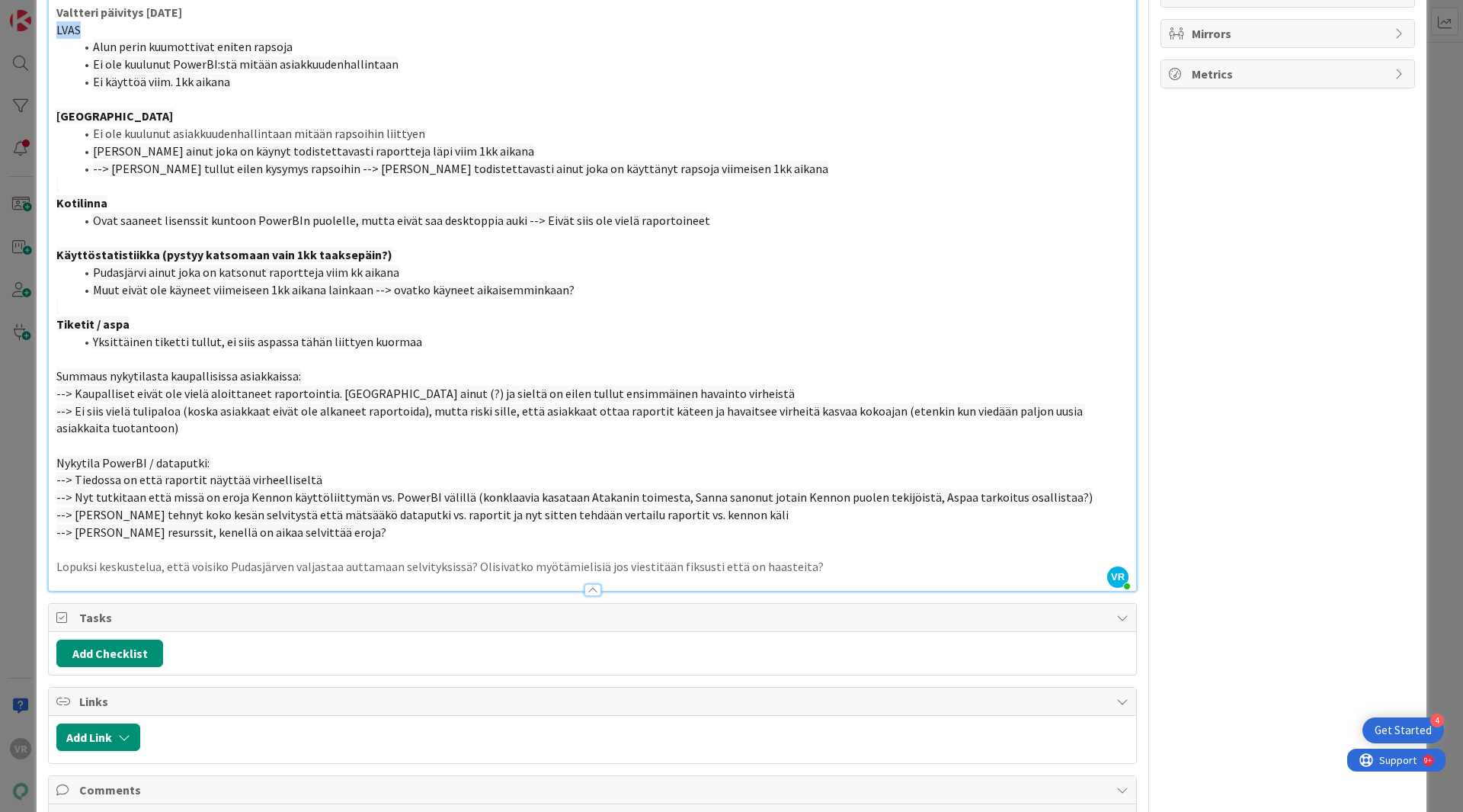
click at [69, 25] on span "LVAS" at bounding box center [68, 29] width 24 height 15
click at [124, 144] on span "[PERSON_NAME] ainut joka on käynyt todistettavasti raportteja läpi viim 1kk aik…" at bounding box center [313, 150] width 441 height 15
click at [206, 376] on span "Summaus nykytilasta kaupallisissa asiakkaissa:" at bounding box center [178, 376] width 245 height 15
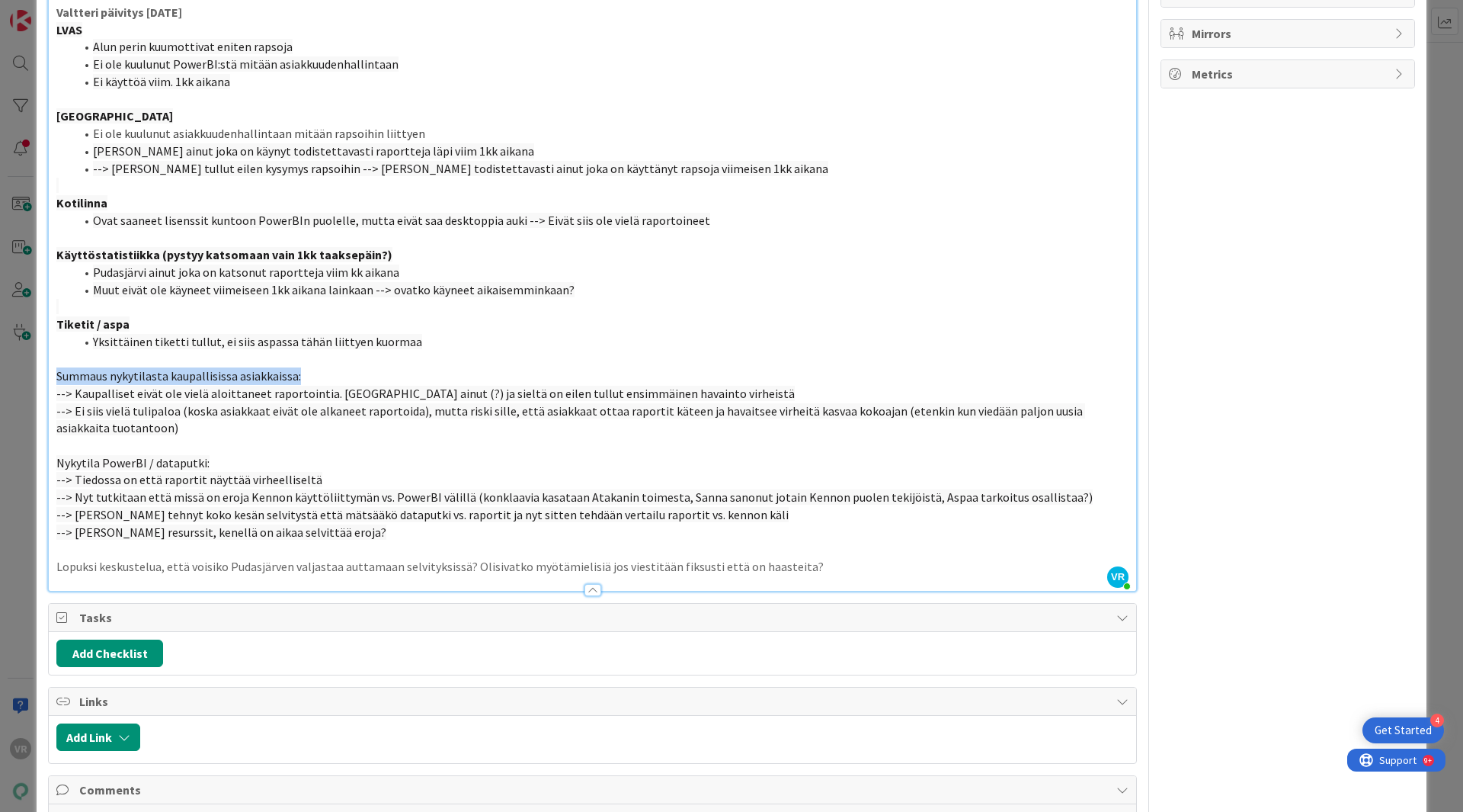
click at [206, 376] on span "Summaus nykytilasta kaupallisissa asiakkaissa:" at bounding box center [178, 376] width 245 height 15
click at [147, 462] on span "Nykytila PowerBI / dataputki:" at bounding box center [132, 462] width 153 height 15
click at [185, 480] on span "--> Tiedossa on että raportit näyttää virheelliseltä" at bounding box center [189, 479] width 266 height 15
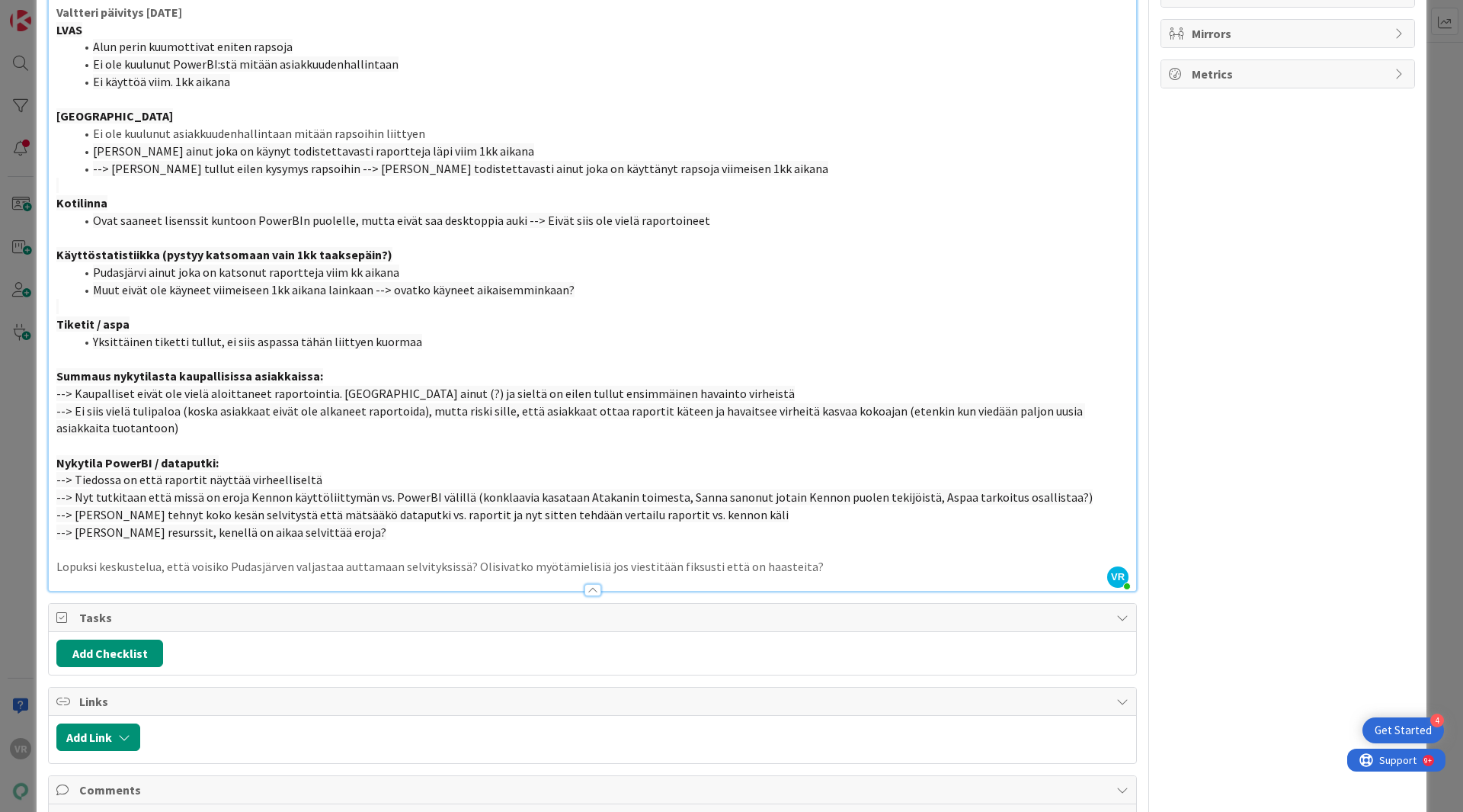
click at [80, 502] on span "--> Nyt tutkitaan että missä on eroja Kennon käyttöliittymän vs. PowerBI välill…" at bounding box center [574, 497] width 1036 height 15
click at [134, 494] on span "--> Tutkitaan että missä on eroja Kennon käyttöliittymän vs. PowerBI välillä (k…" at bounding box center [564, 497] width 1017 height 15
click at [666, 502] on span "--> [GEOGRAPHIC_DATA] missä on eroja Kennon käyttöliittymän vs. PowerBI välillä…" at bounding box center [583, 497] width 1053 height 15
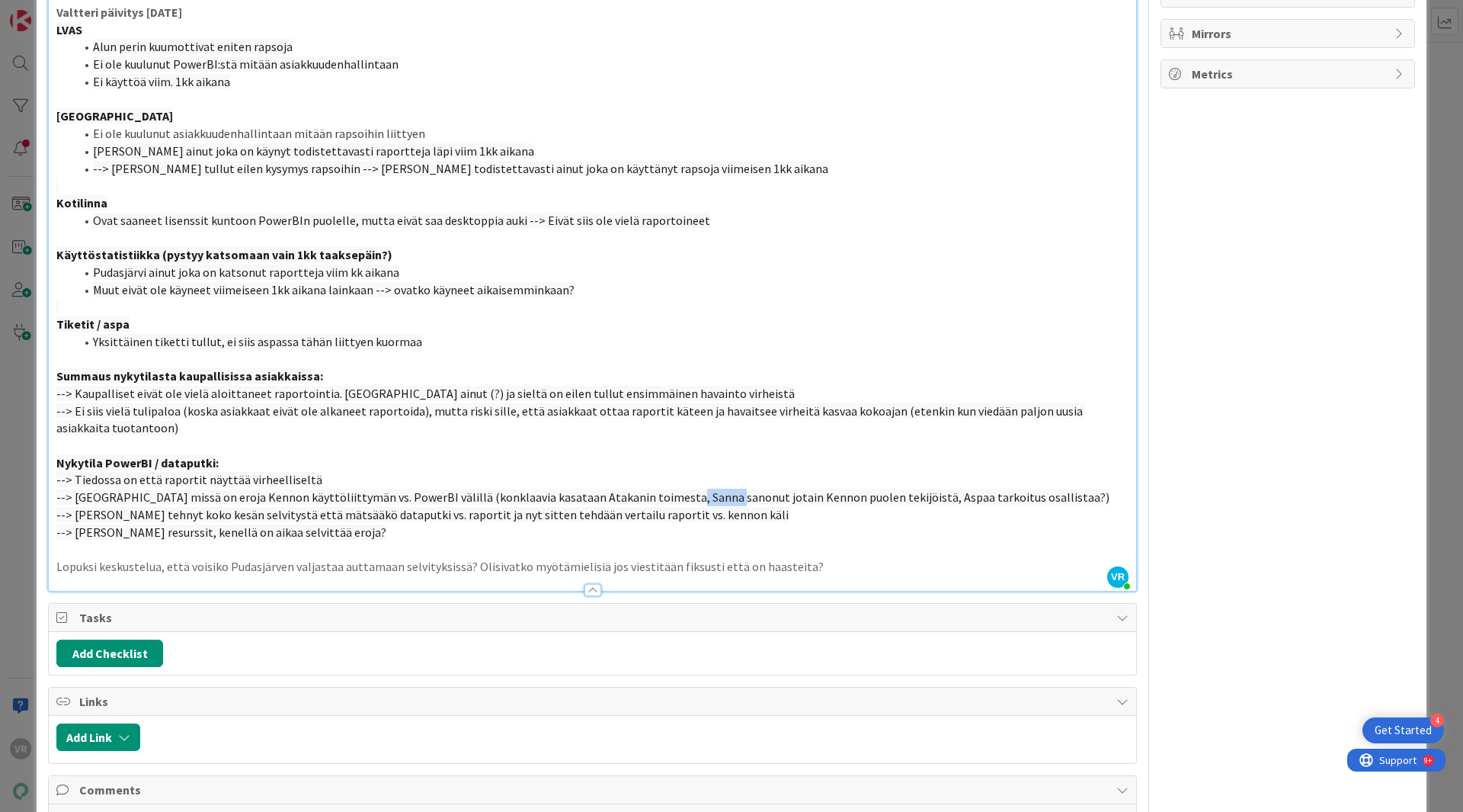
click at [666, 502] on span "--> [GEOGRAPHIC_DATA] missä on eroja Kennon käyttöliittymän vs. PowerBI välillä…" at bounding box center [583, 497] width 1053 height 15
click at [468, 515] on span "--> [PERSON_NAME] tehnyt koko kesän selvitystä että mätsääkö dataputki vs. rapo…" at bounding box center [422, 514] width 732 height 15
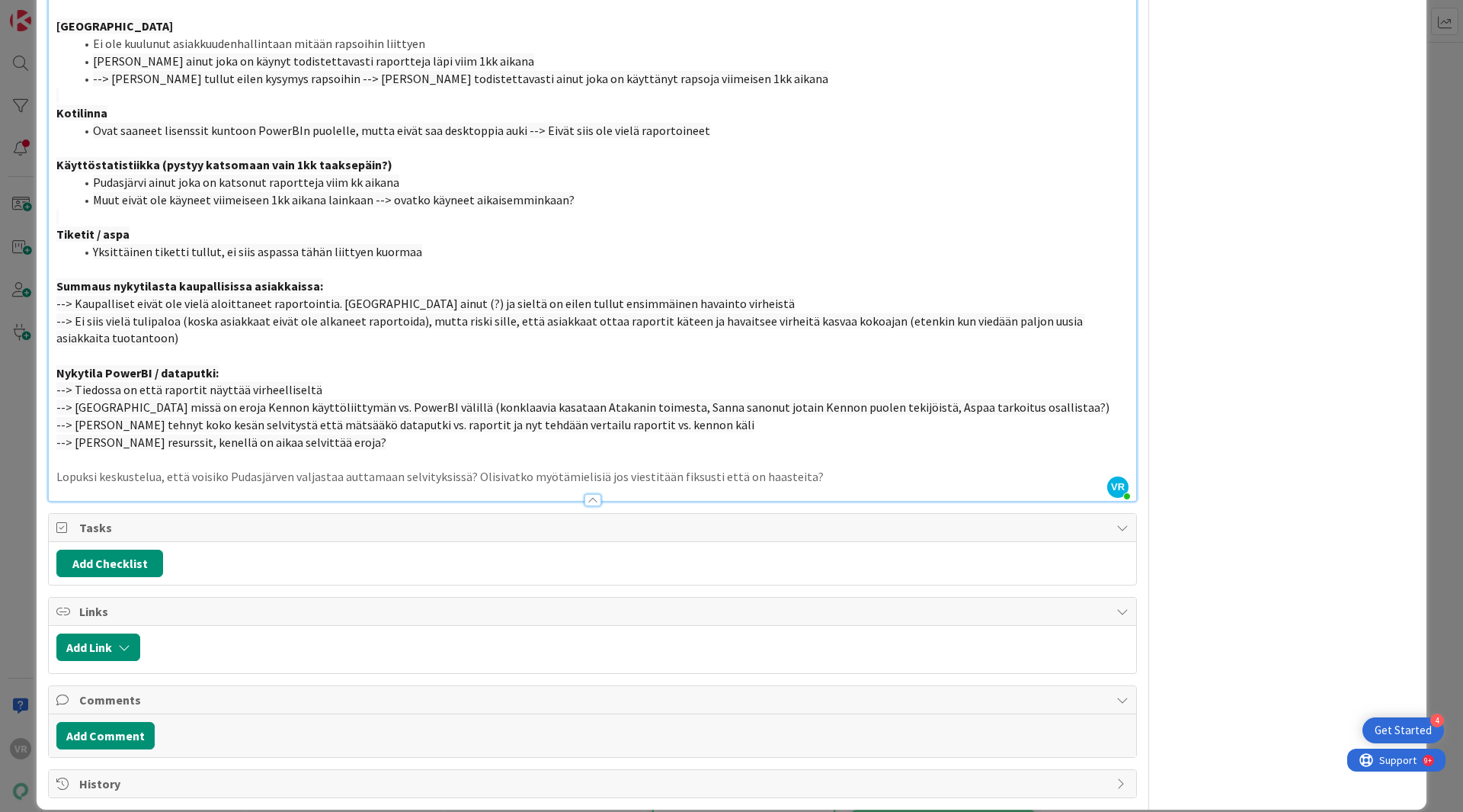
scroll to position [402, 0]
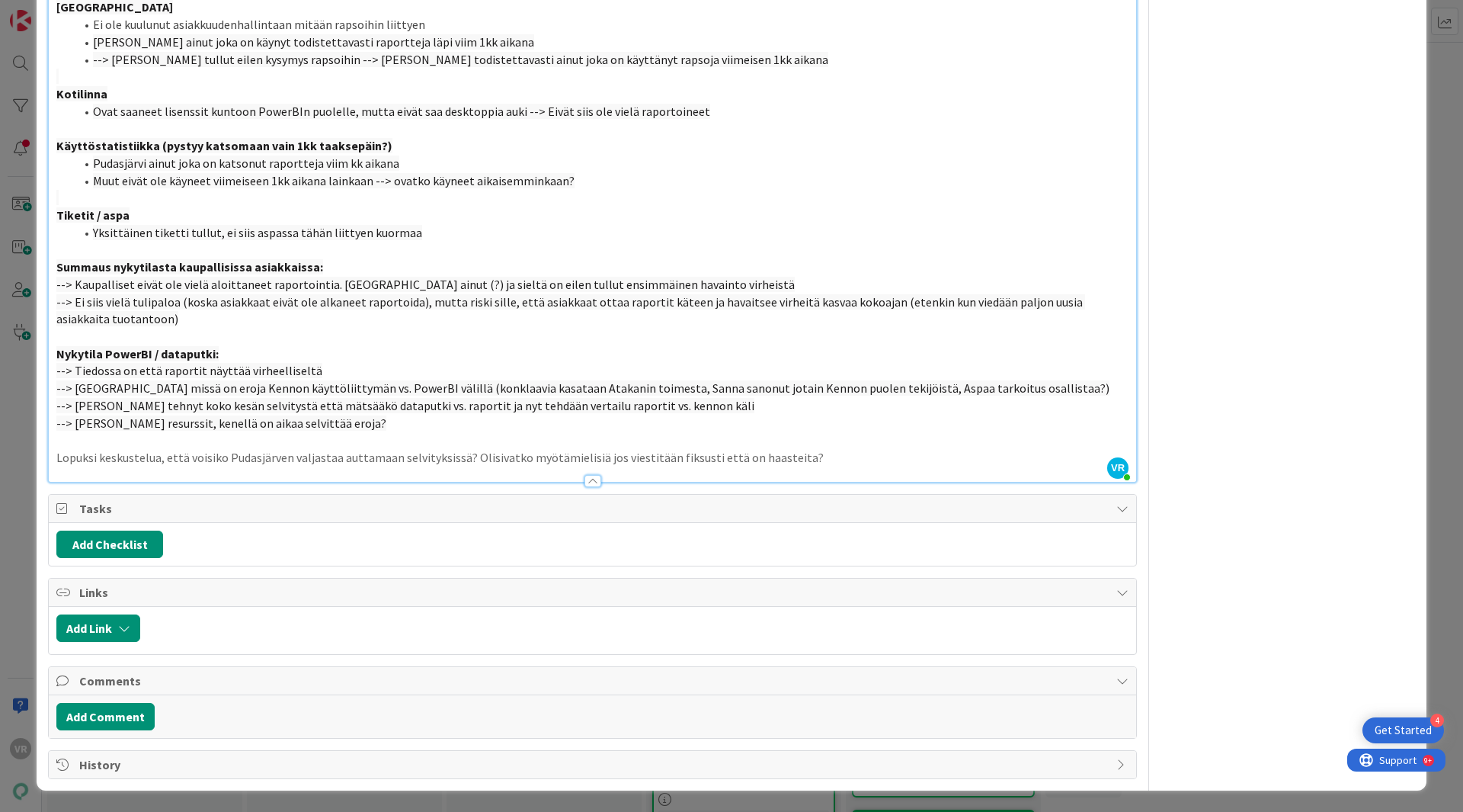
click at [402, 449] on p "Lopuksi keskustelua, että voisiko Pudasjärven valjastaa auttamaan selvityksissä…" at bounding box center [592, 458] width 1072 height 18
click at [814, 460] on p "Lopuksi keskustelua, että voisiko Pudasjärven valjastaa auttamaan selvityksissä…" at bounding box center [592, 458] width 1072 height 18
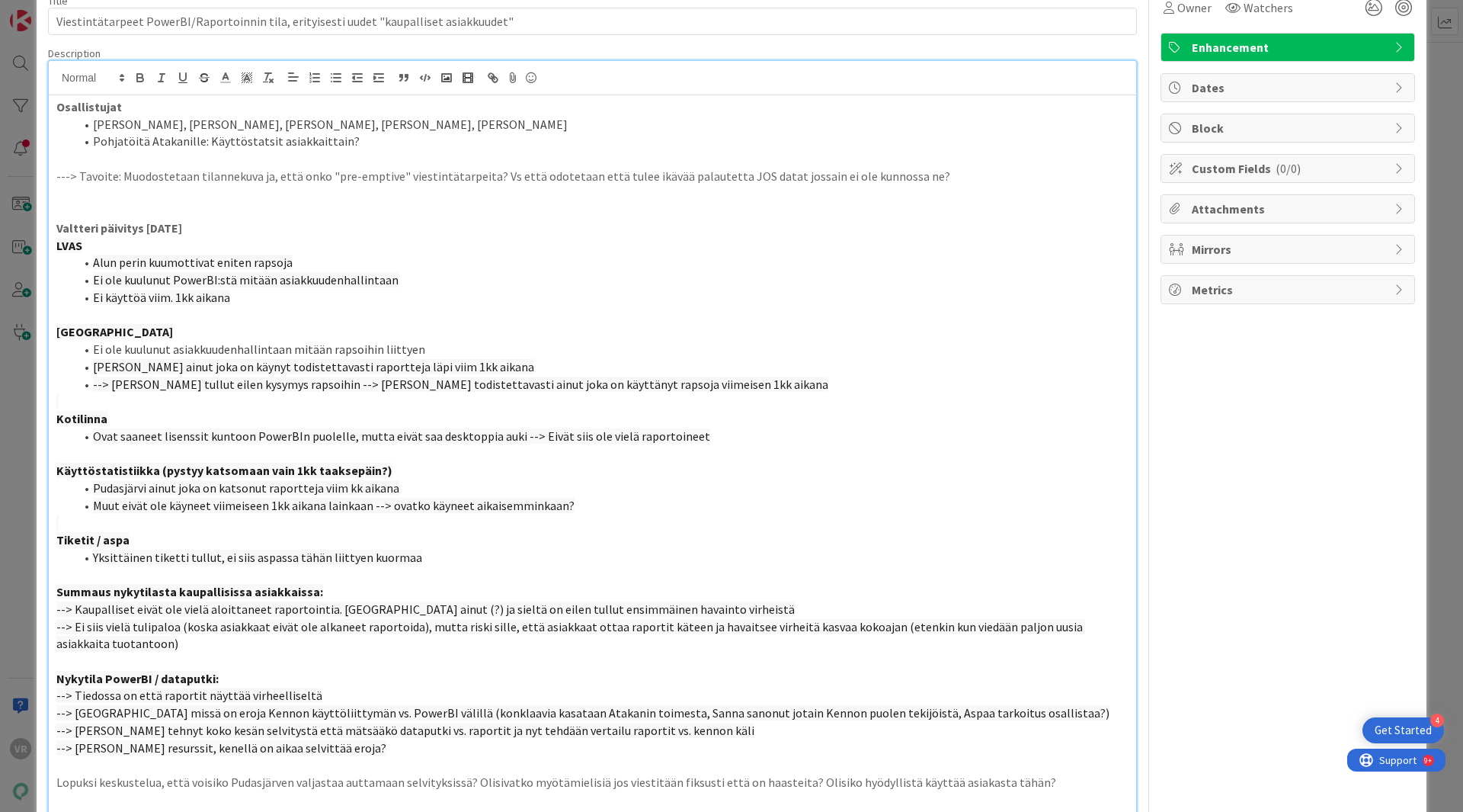
scroll to position [0, 0]
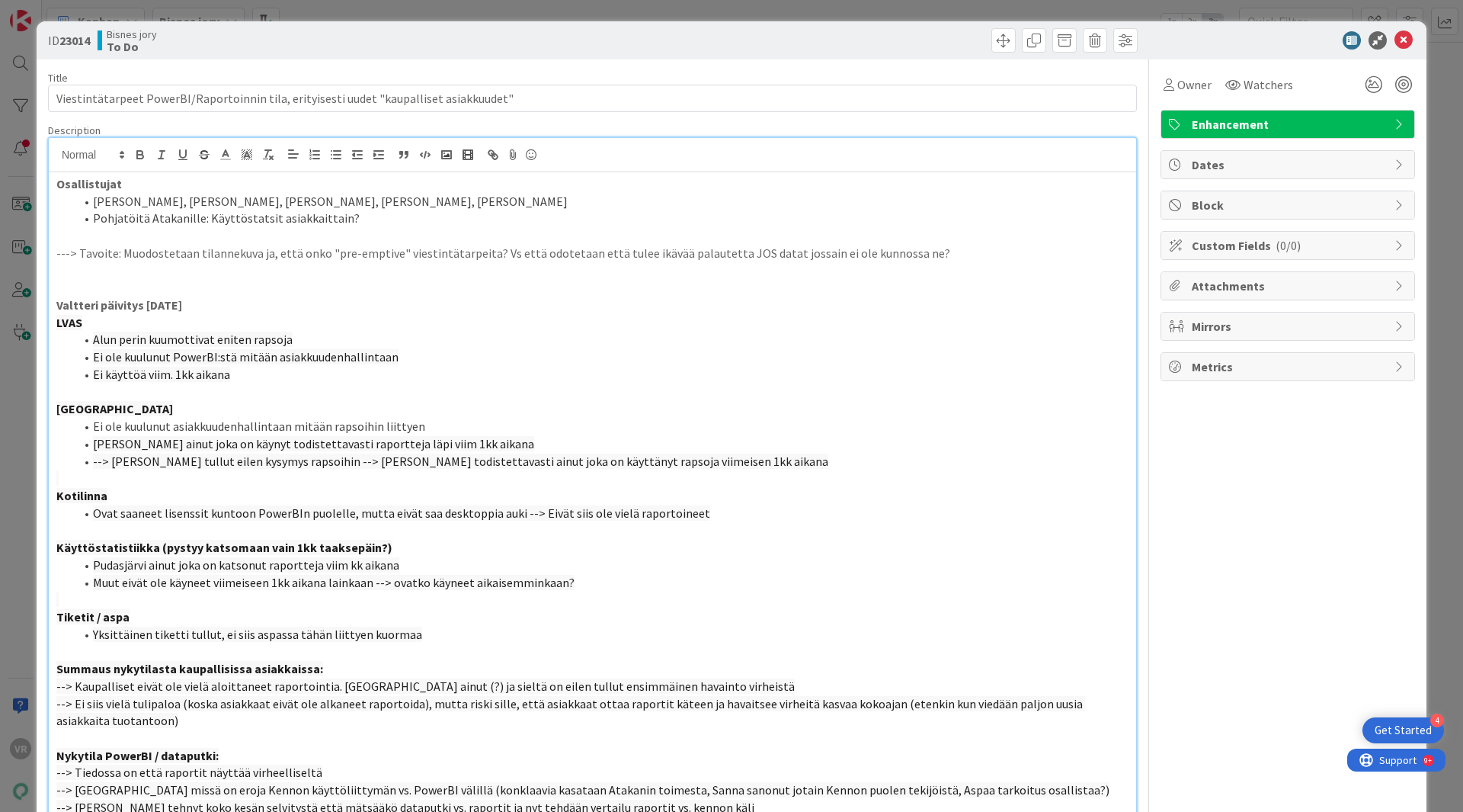
click at [1167, 43] on div at bounding box center [1280, 40] width 270 height 19
click at [1397, 37] on icon at bounding box center [1404, 40] width 19 height 19
